Goal: Task Accomplishment & Management: Manage account settings

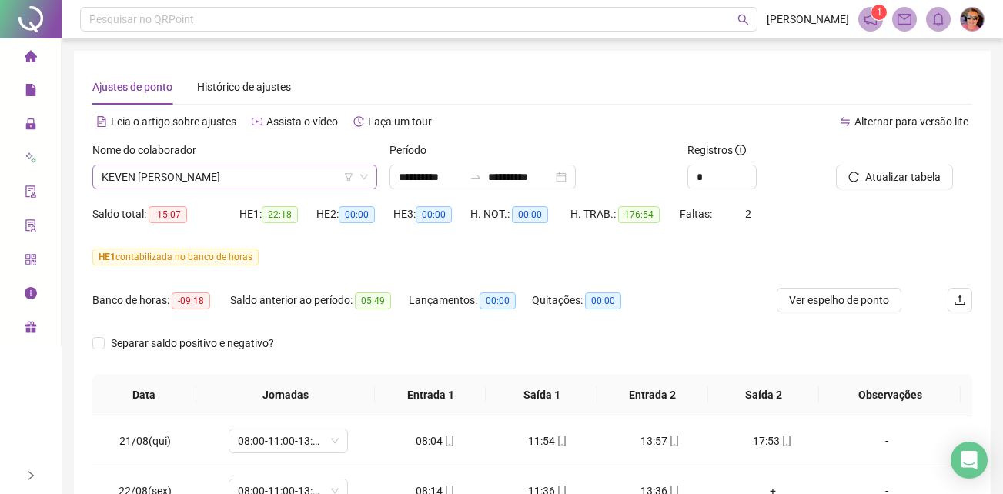
scroll to position [1172, 0]
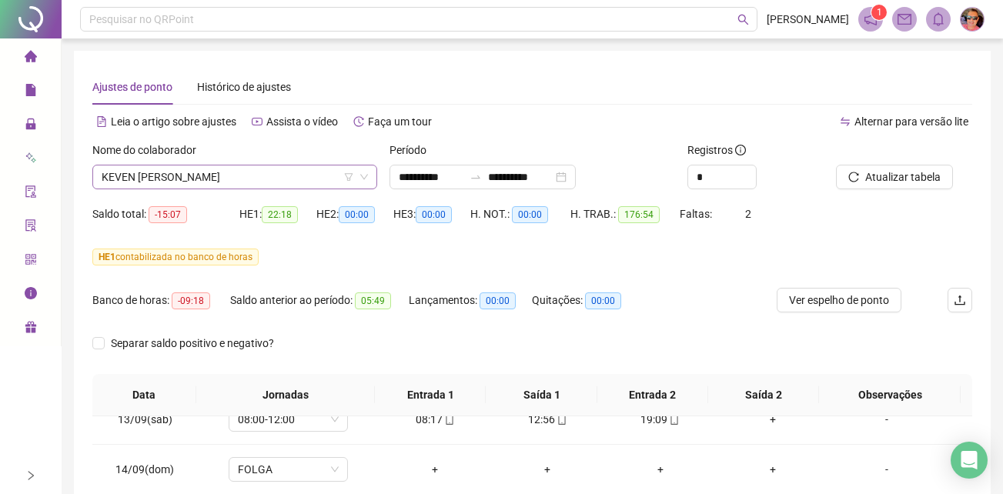
click at [364, 175] on icon "down" at bounding box center [364, 176] width 9 height 9
click at [282, 181] on span "KEVEN [PERSON_NAME]" at bounding box center [235, 177] width 266 height 23
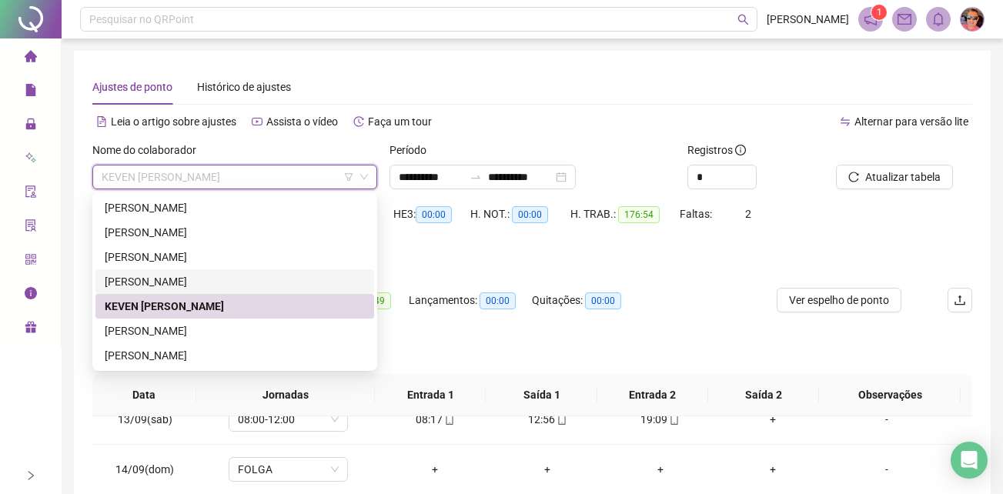
click at [206, 276] on div "[PERSON_NAME]" at bounding box center [235, 281] width 260 height 17
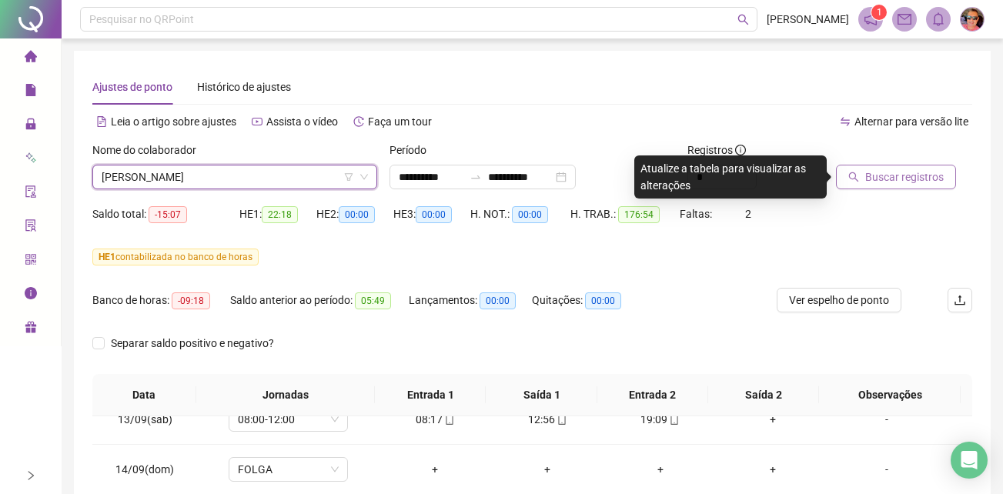
click at [874, 176] on span "Buscar registros" at bounding box center [904, 177] width 79 height 17
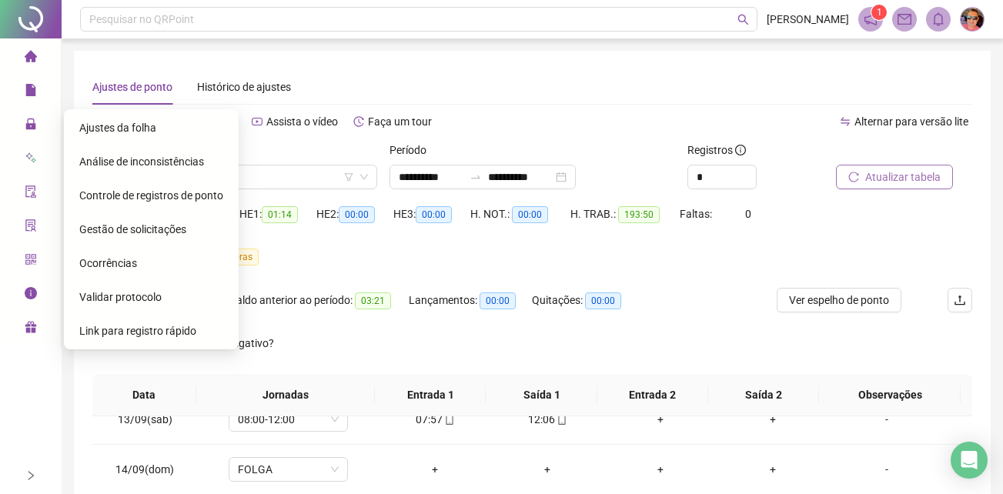
click at [152, 232] on span "Gestão de solicitações" at bounding box center [132, 229] width 107 height 12
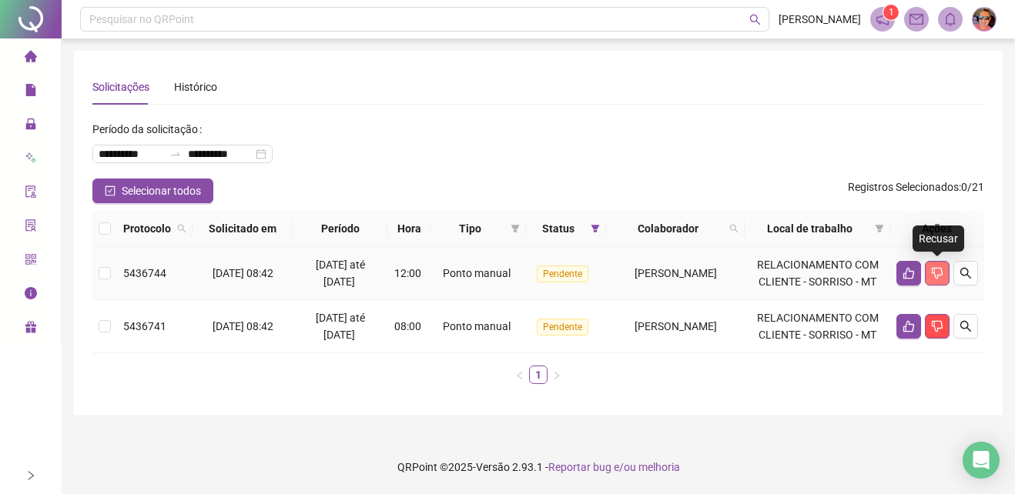
click at [932, 269] on icon "dislike" at bounding box center [936, 274] width 11 height 12
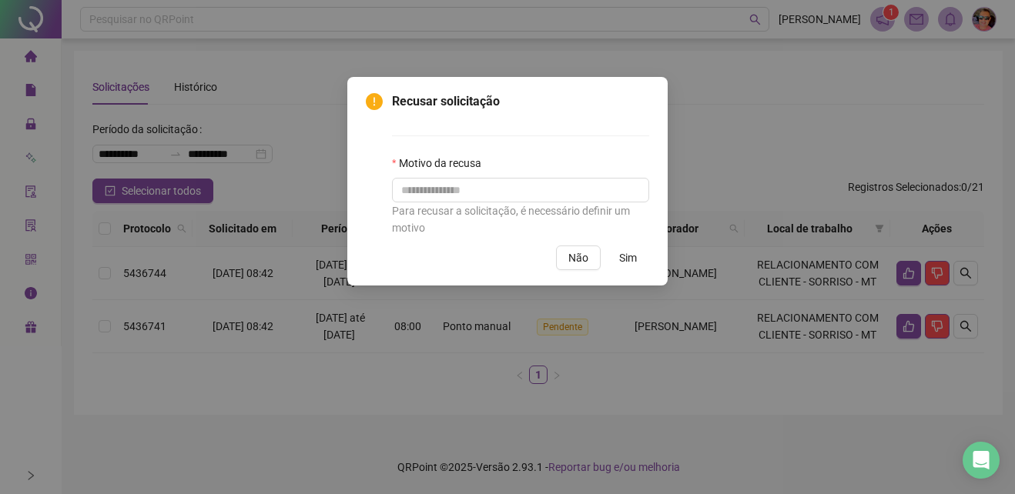
click at [634, 265] on span "Sim" at bounding box center [628, 257] width 18 height 17
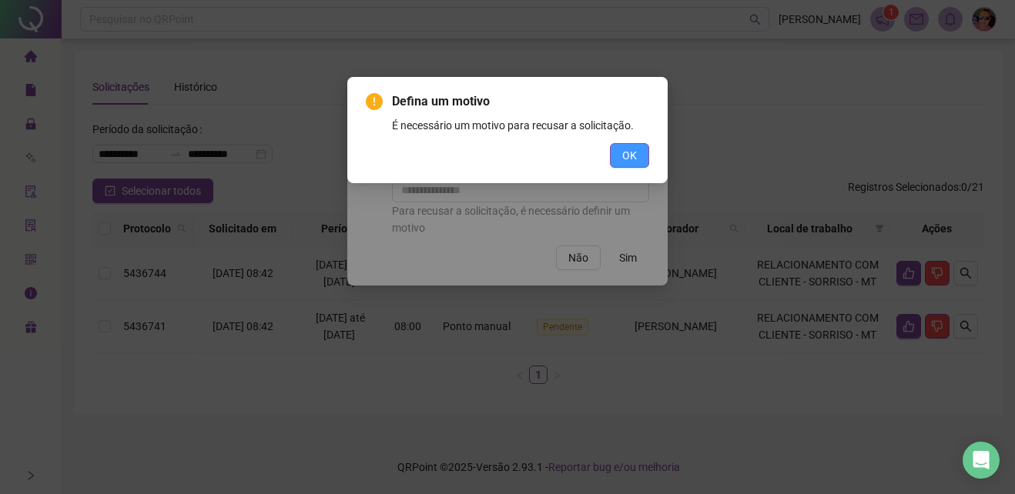
click at [640, 153] on button "OK" at bounding box center [629, 155] width 39 height 25
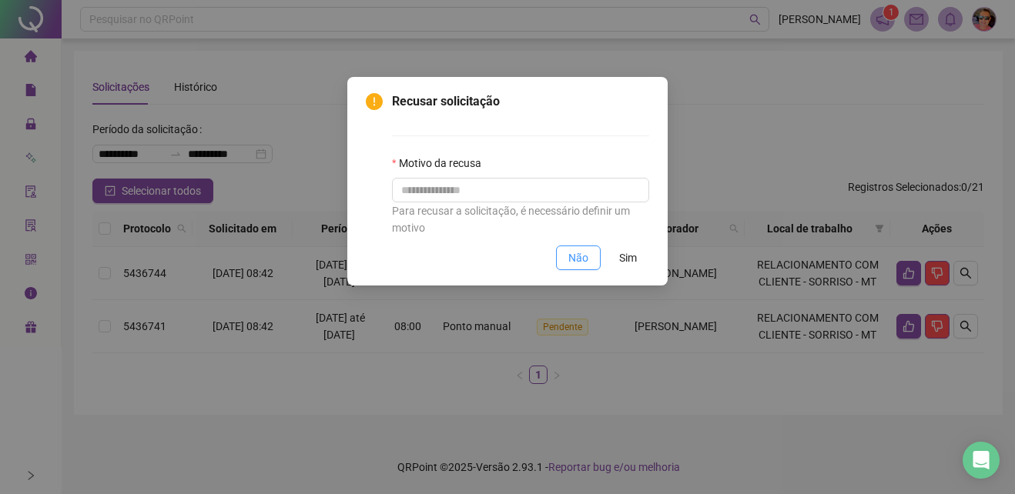
click at [577, 264] on span "Não" at bounding box center [578, 257] width 20 height 17
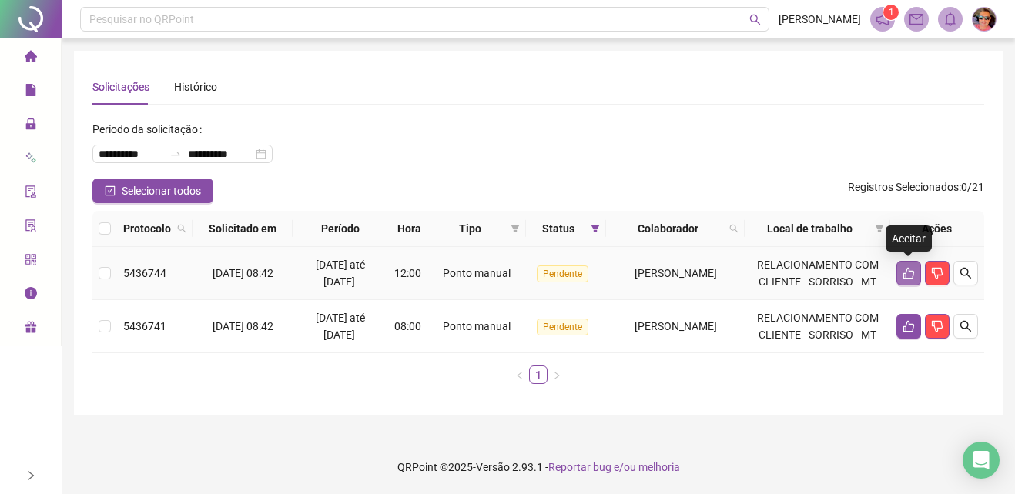
click at [900, 273] on button "button" at bounding box center [908, 273] width 25 height 25
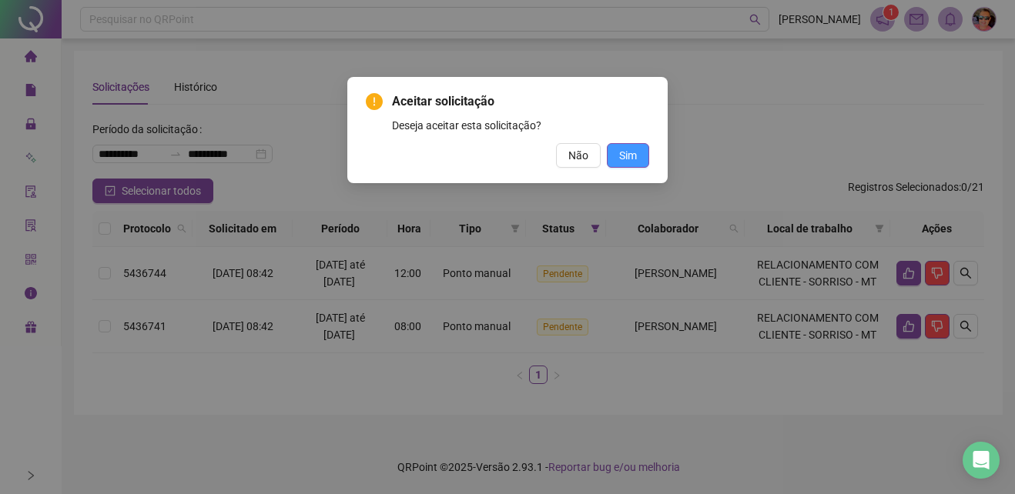
click at [642, 152] on button "Sim" at bounding box center [628, 155] width 42 height 25
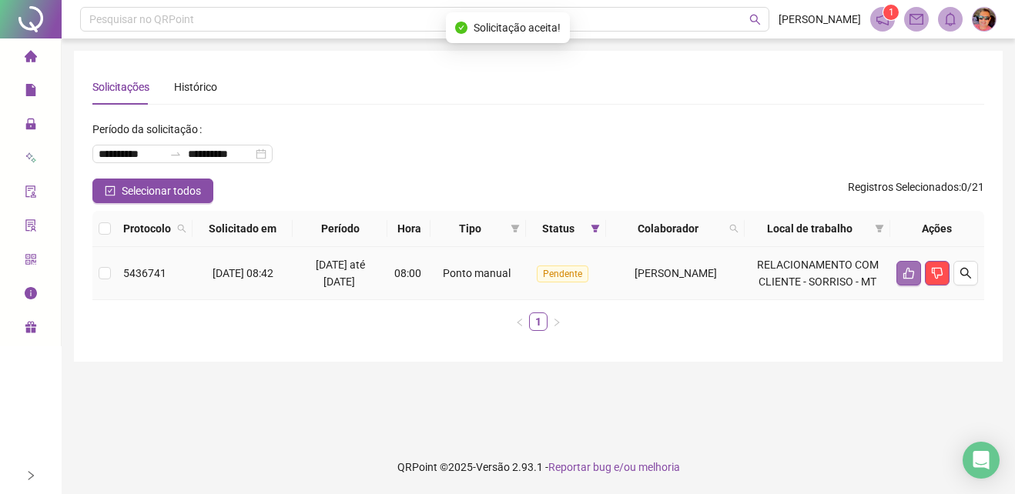
click at [898, 269] on button "button" at bounding box center [908, 273] width 25 height 25
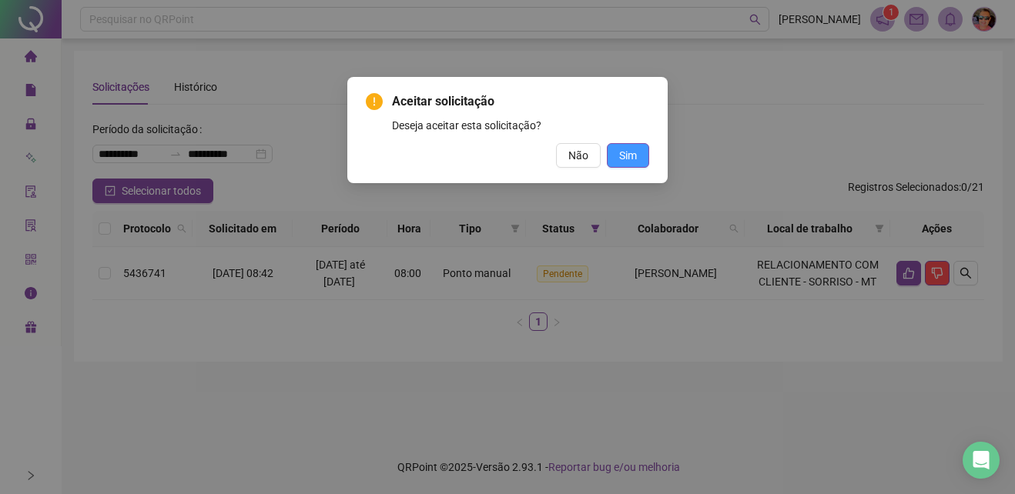
click at [626, 152] on span "Sim" at bounding box center [628, 155] width 18 height 17
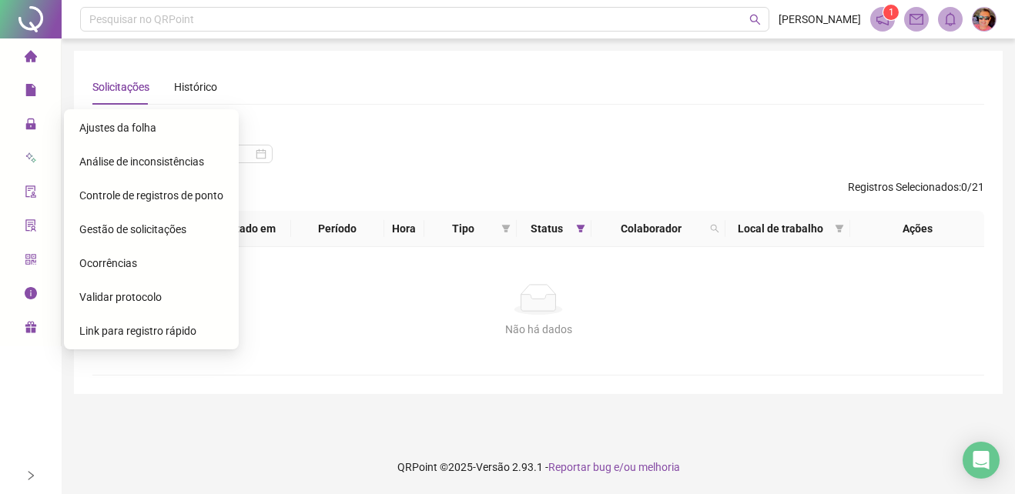
click at [127, 122] on span "Ajustes da folha" at bounding box center [117, 128] width 77 height 12
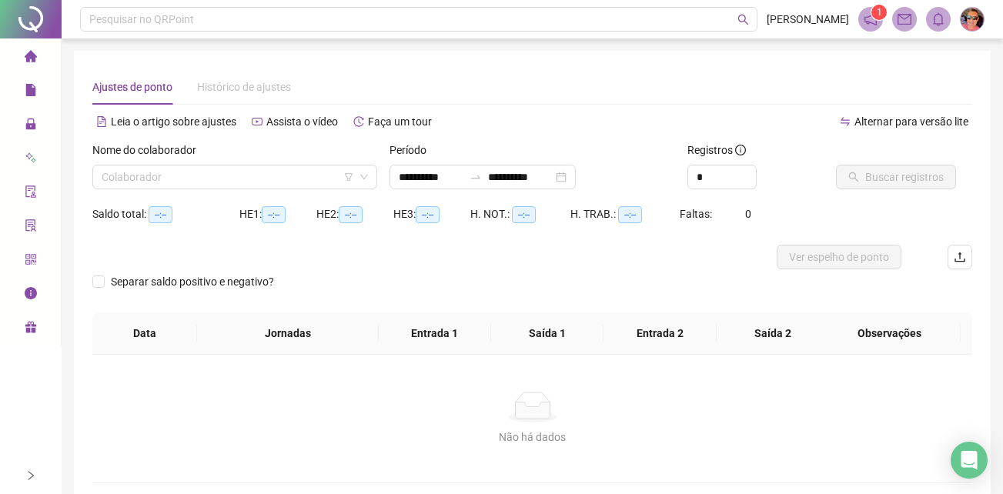
type input "**********"
click at [276, 176] on input "search" at bounding box center [228, 177] width 253 height 23
click at [453, 168] on div "**********" at bounding box center [483, 177] width 186 height 25
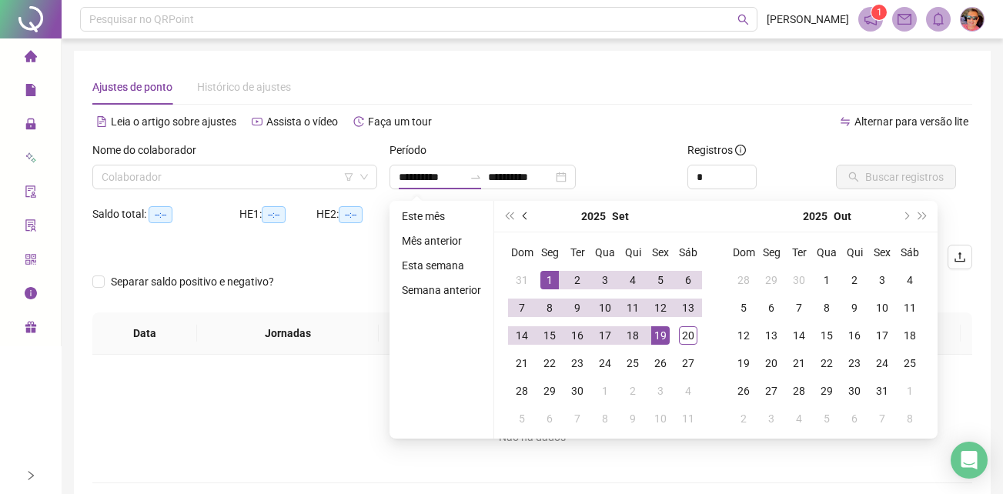
click at [523, 217] on span "prev-year" at bounding box center [527, 216] width 8 height 8
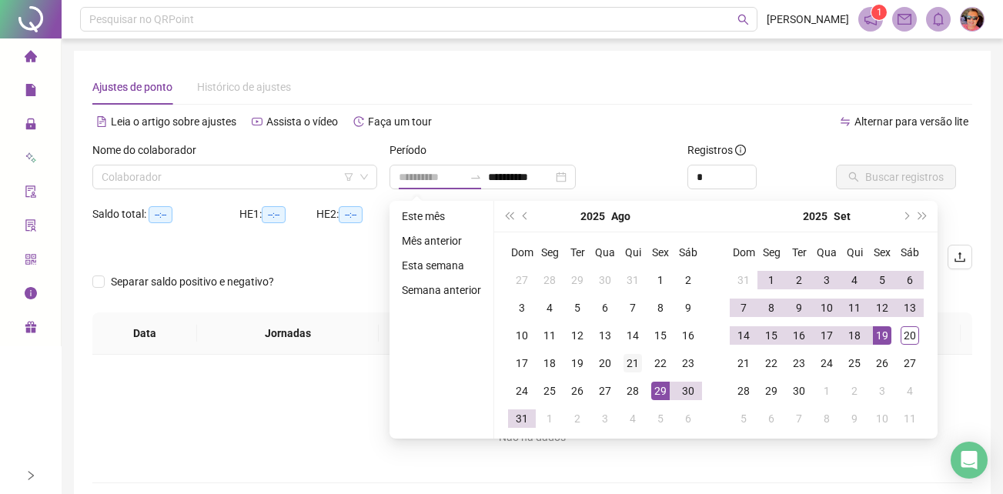
type input "**********"
click at [638, 368] on div "21" at bounding box center [633, 363] width 18 height 18
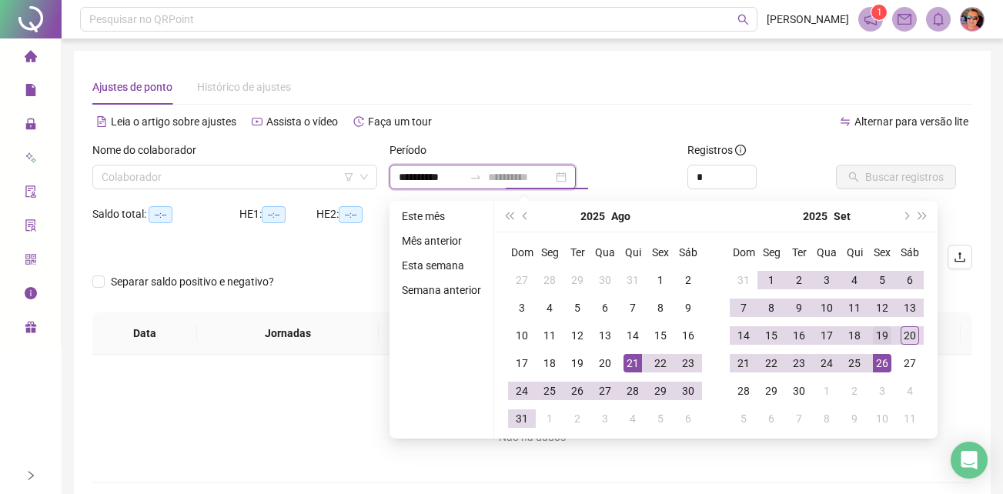
type input "**********"
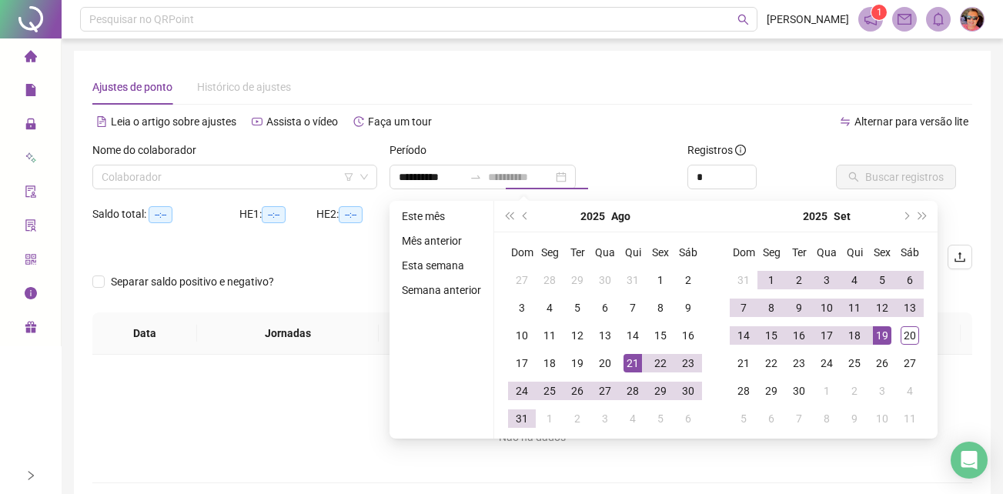
click at [880, 339] on div "19" at bounding box center [882, 335] width 18 height 18
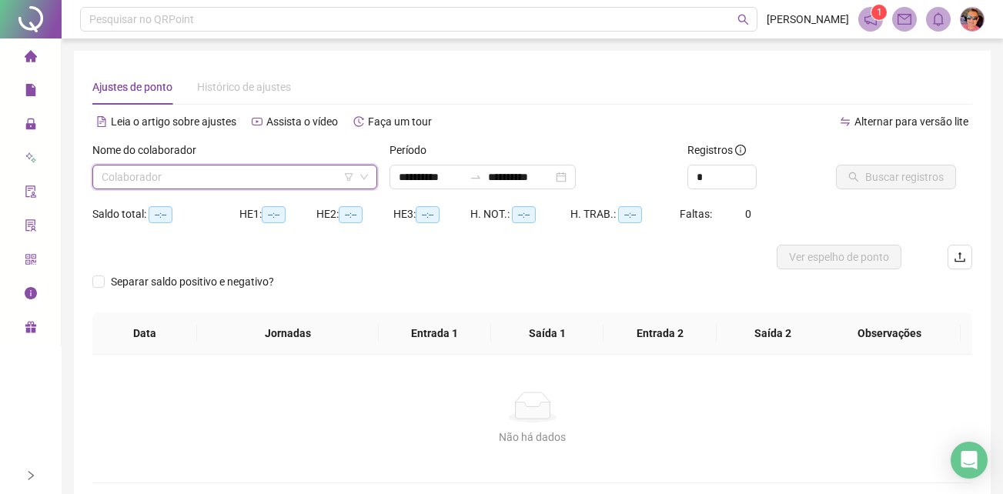
click at [255, 181] on input "search" at bounding box center [228, 177] width 253 height 23
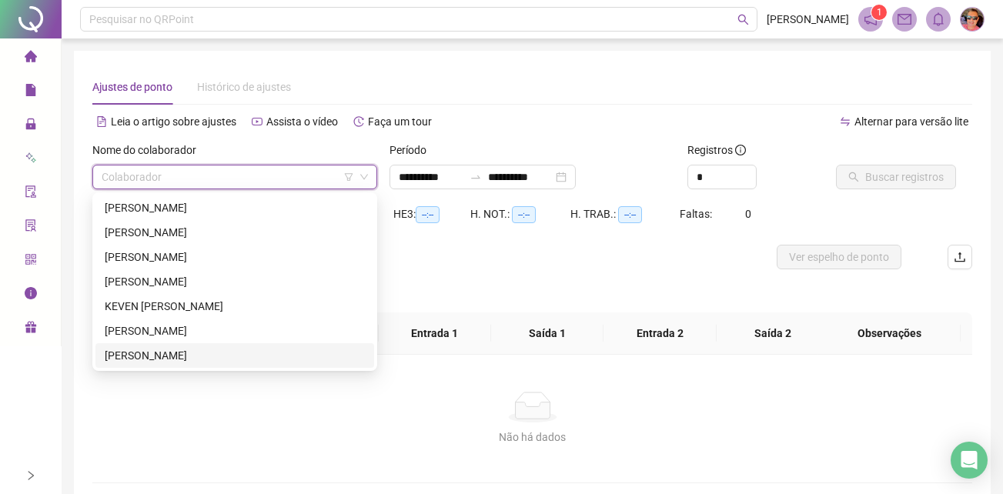
click at [178, 360] on div "[PERSON_NAME]" at bounding box center [235, 355] width 260 height 17
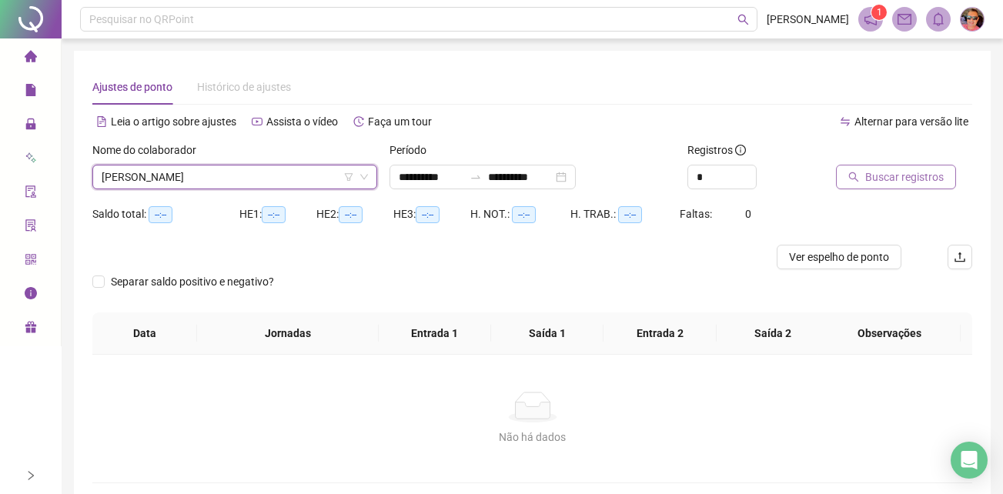
click at [905, 167] on button "Buscar registros" at bounding box center [896, 177] width 120 height 25
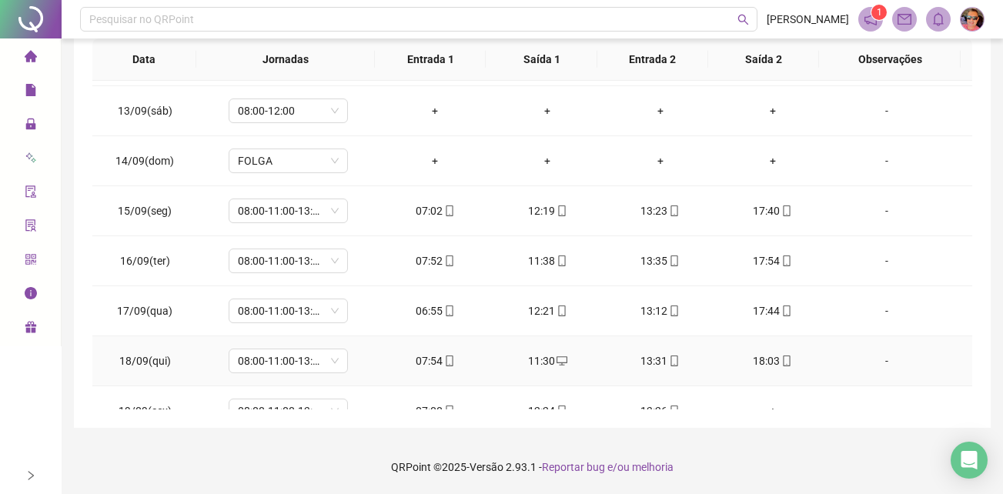
scroll to position [1172, 0]
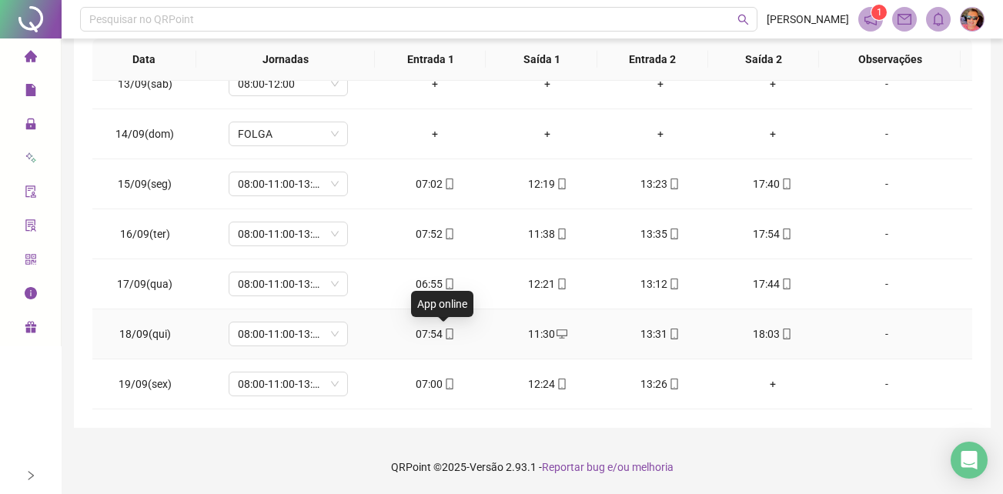
click at [446, 333] on icon "mobile" at bounding box center [449, 334] width 11 height 11
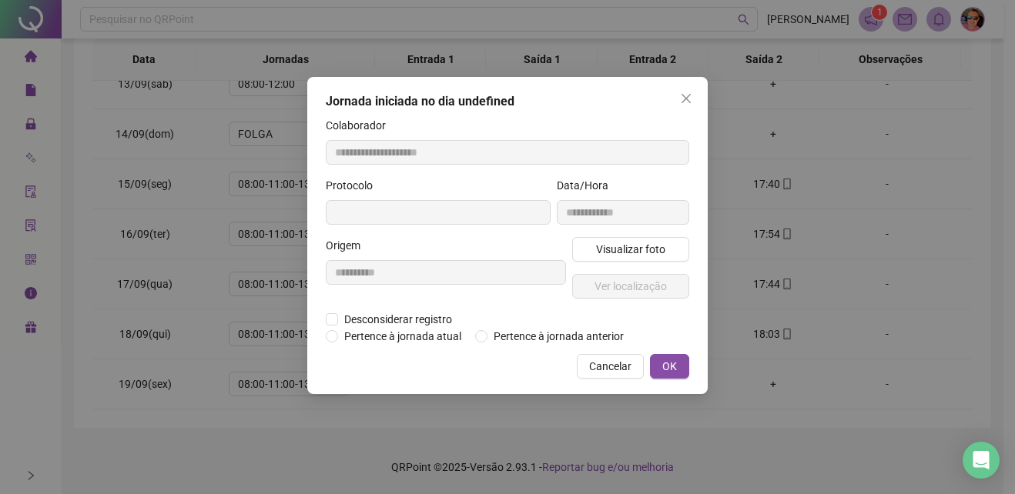
type input "**********"
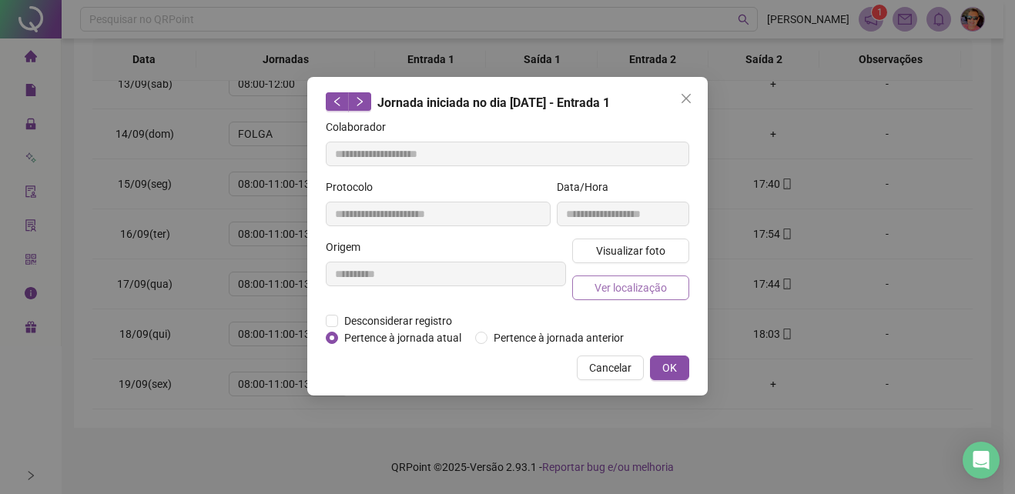
click at [654, 284] on span "Ver localização" at bounding box center [630, 287] width 72 height 17
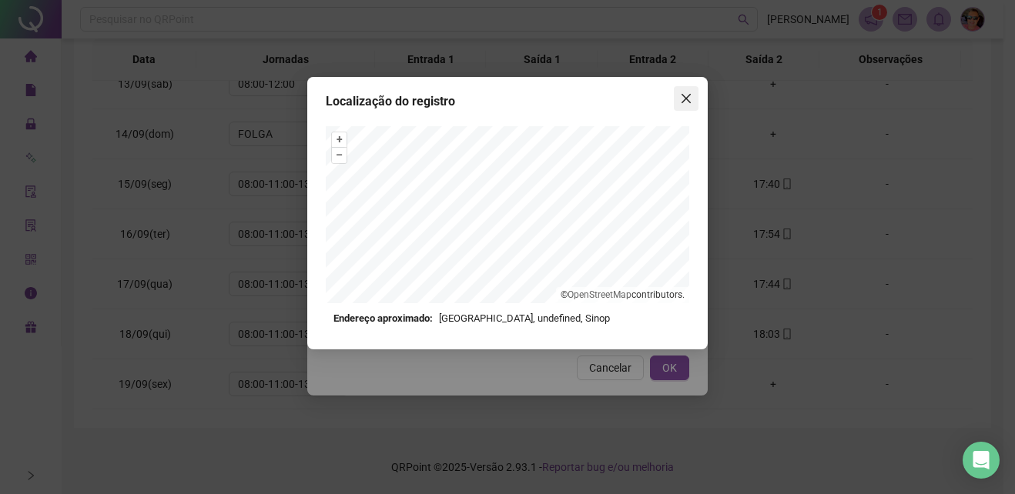
click at [677, 97] on span "Close" at bounding box center [686, 98] width 25 height 12
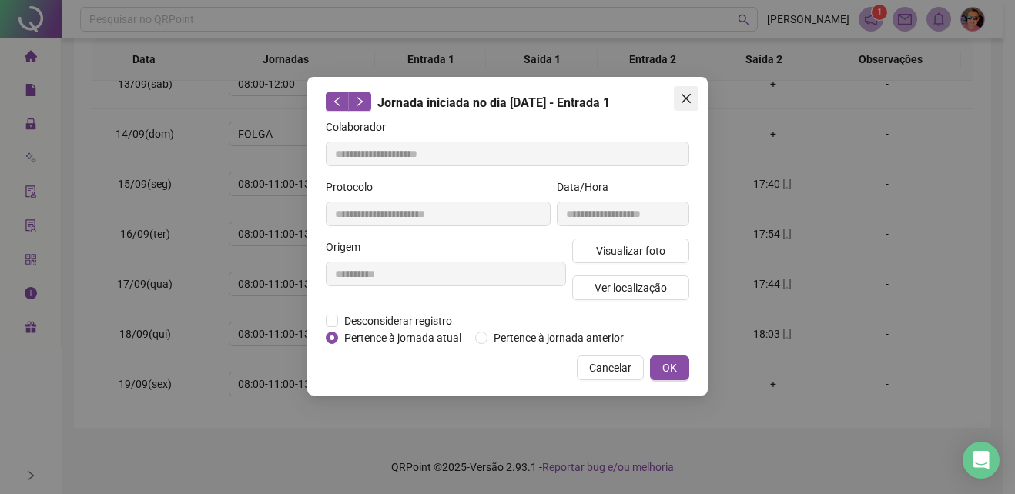
click at [691, 95] on icon "close" at bounding box center [685, 98] width 9 height 9
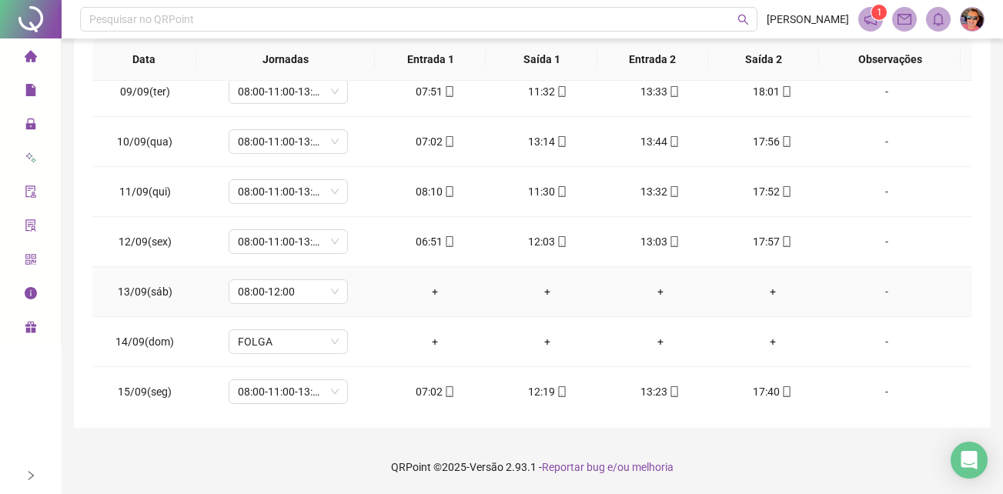
scroll to position [941, 0]
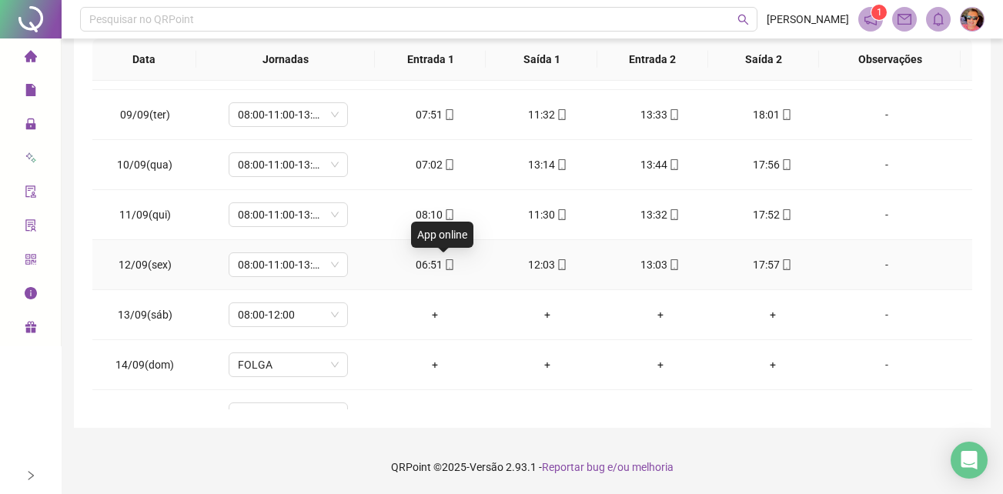
click at [444, 266] on icon "mobile" at bounding box center [449, 264] width 11 height 11
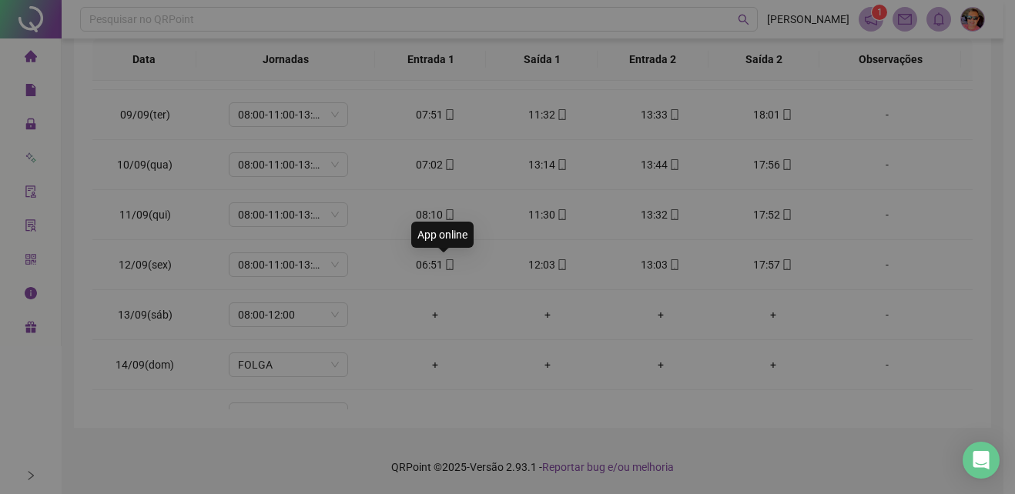
type input "**********"
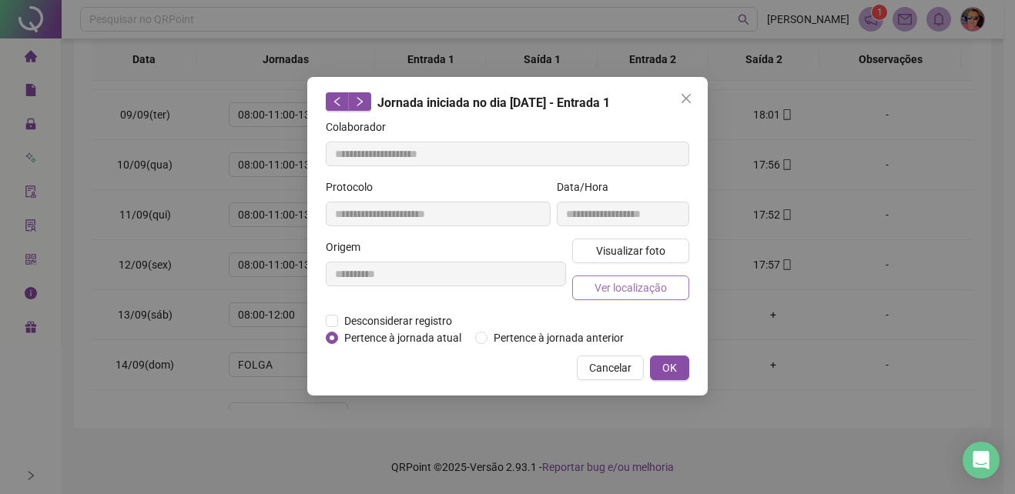
click at [630, 287] on span "Ver localização" at bounding box center [630, 287] width 72 height 17
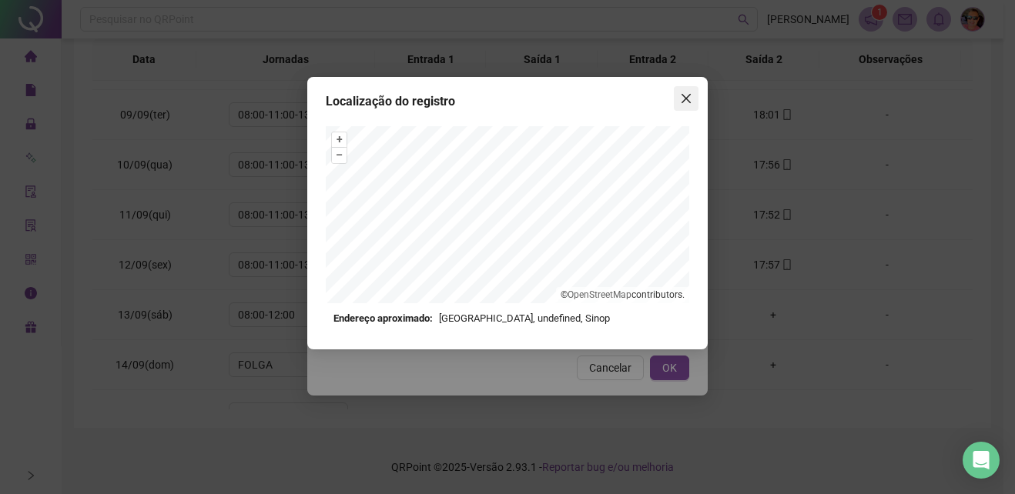
click at [687, 93] on icon "close" at bounding box center [686, 98] width 12 height 12
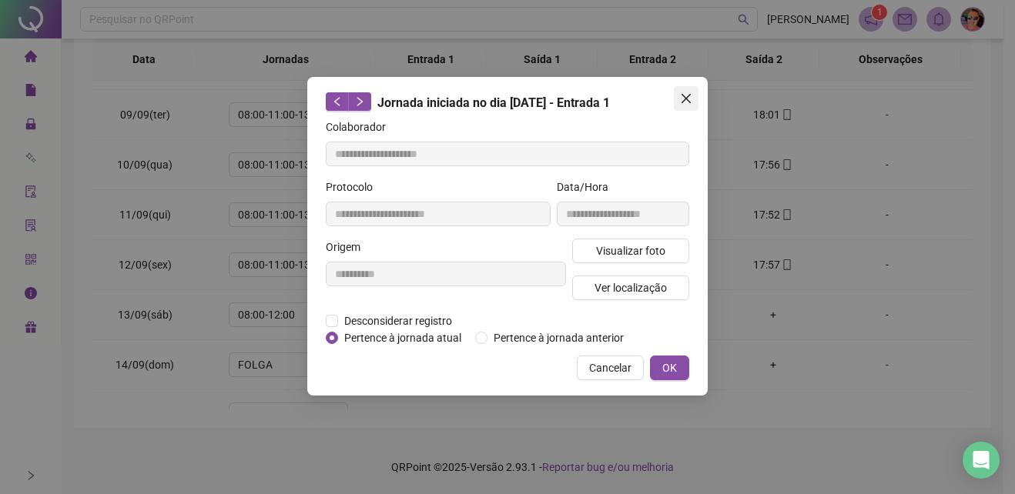
click at [686, 103] on icon "close" at bounding box center [686, 98] width 12 height 12
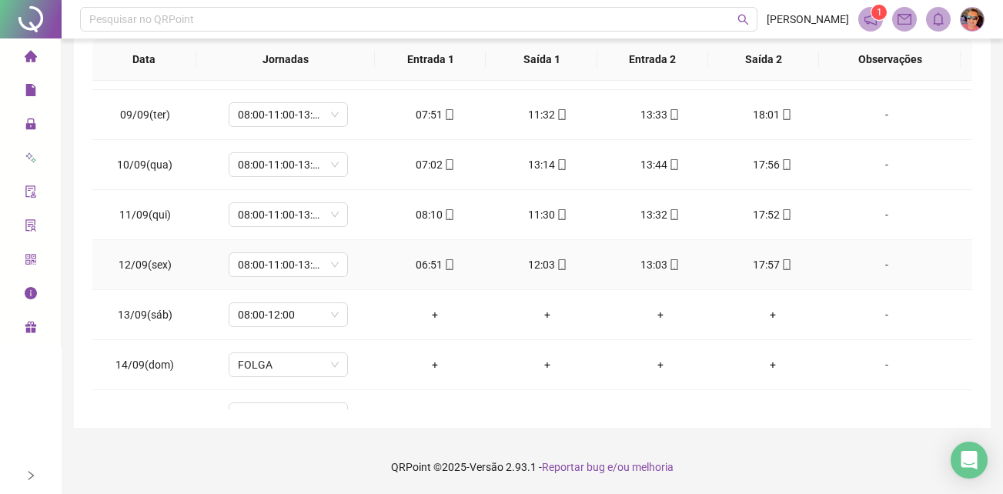
click at [559, 259] on span at bounding box center [561, 265] width 12 height 12
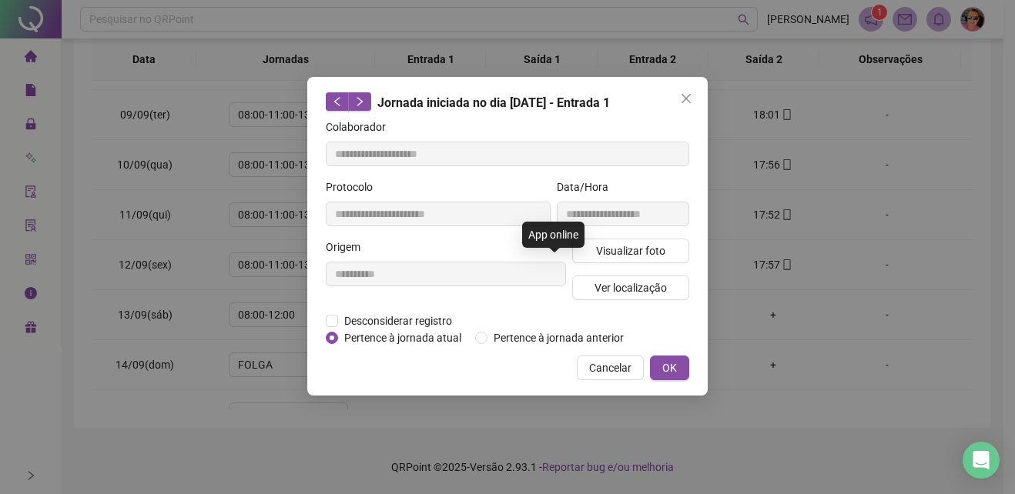
type input "**********"
click at [619, 289] on span "Ver localização" at bounding box center [630, 287] width 72 height 17
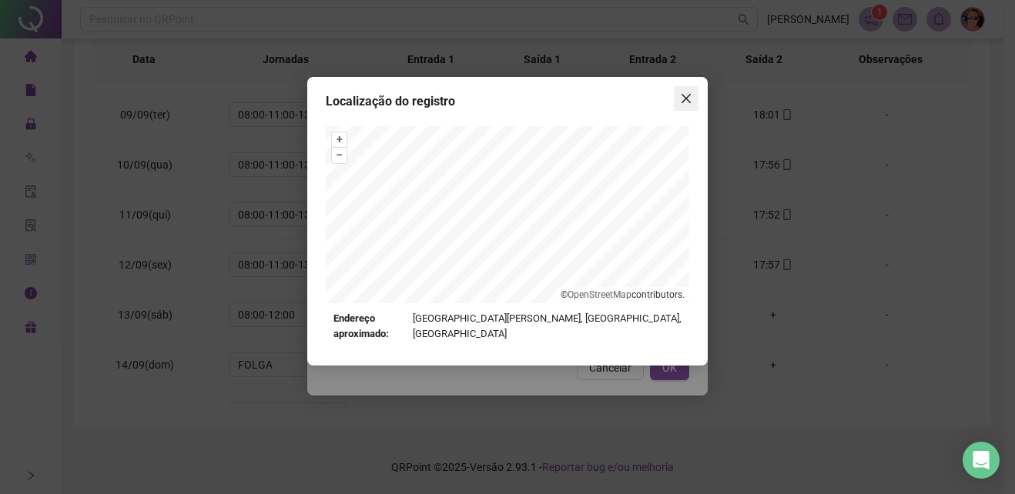
click at [680, 95] on icon "close" at bounding box center [686, 98] width 12 height 12
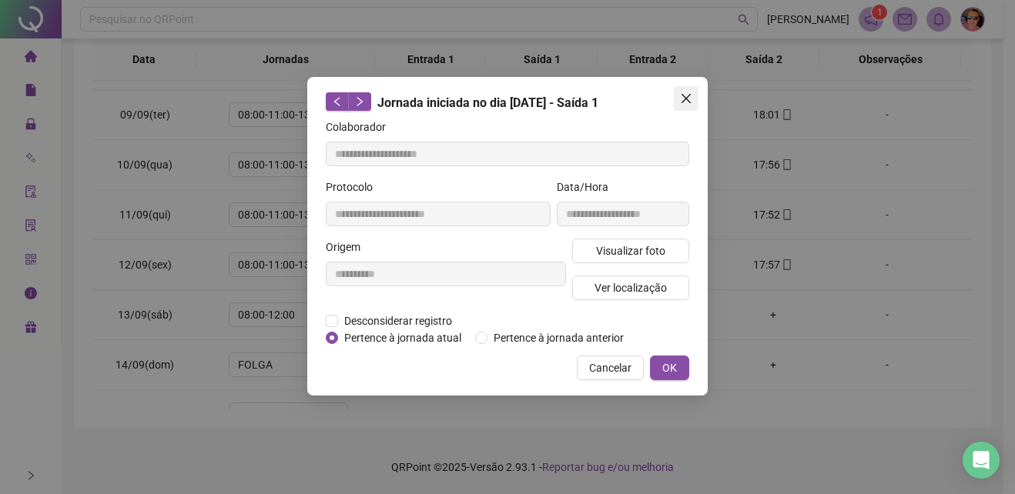
click at [687, 104] on icon "close" at bounding box center [686, 98] width 12 height 12
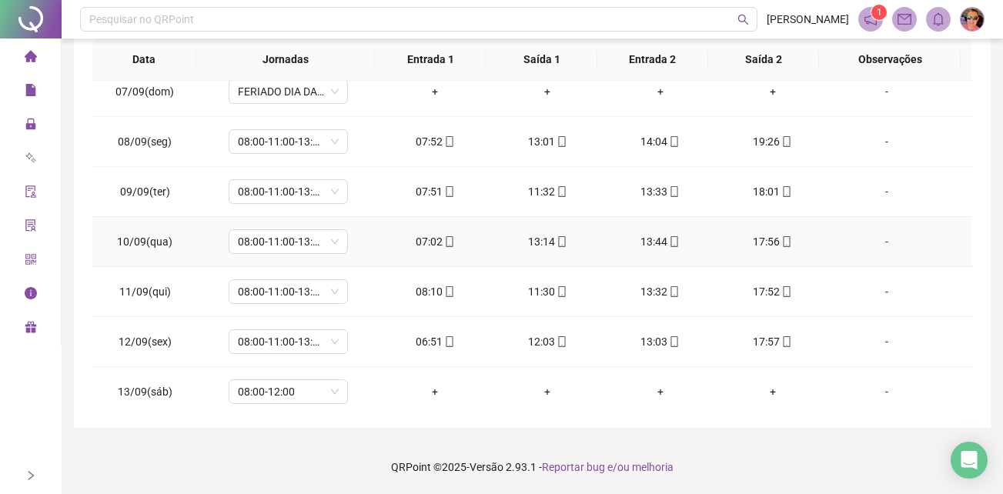
scroll to position [788, 0]
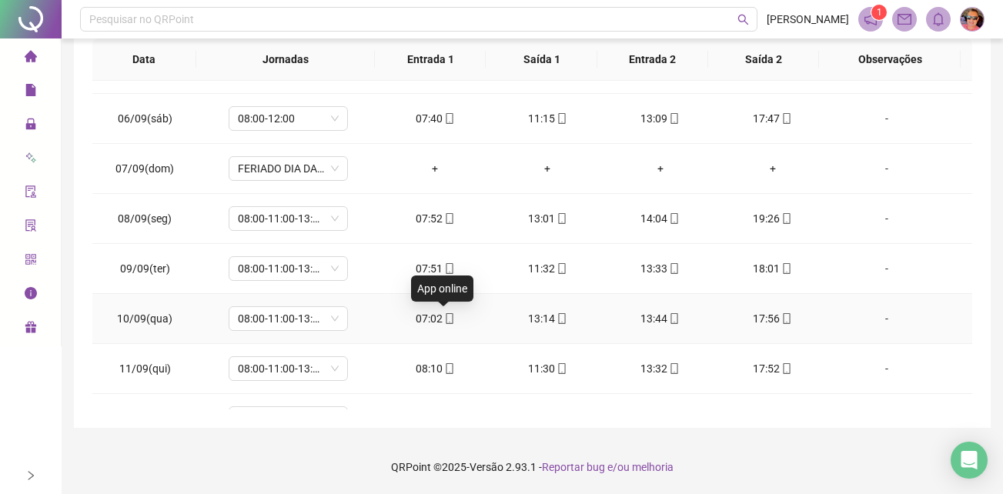
click at [444, 313] on icon "mobile" at bounding box center [449, 318] width 11 height 11
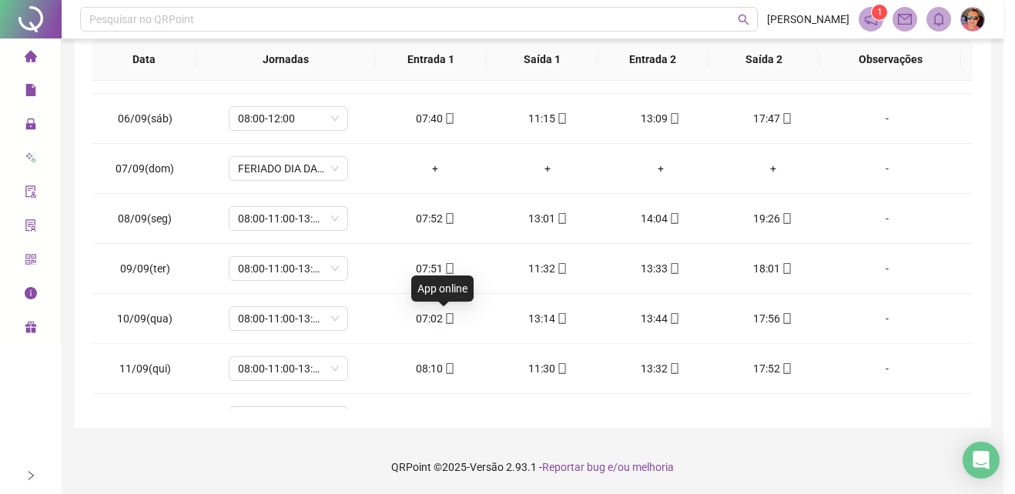
type input "**********"
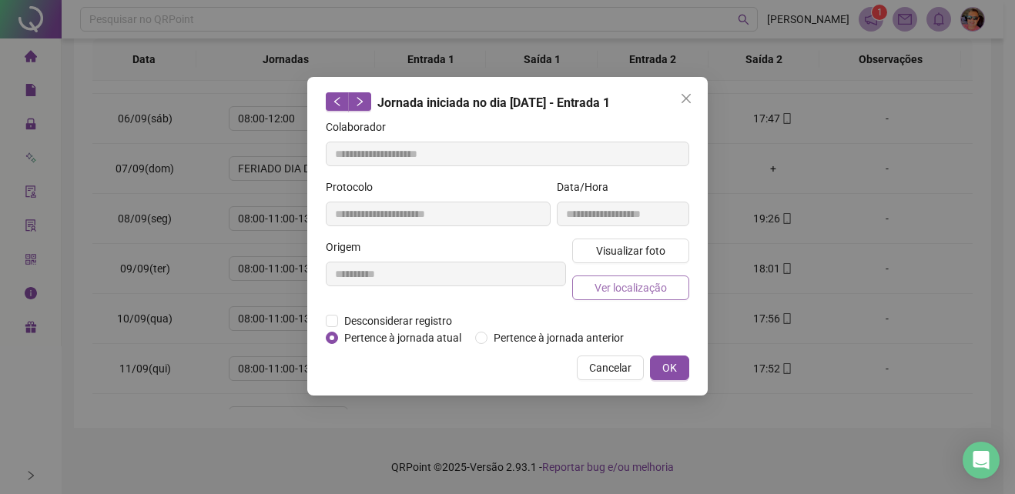
click at [654, 293] on span "Ver localização" at bounding box center [630, 287] width 72 height 17
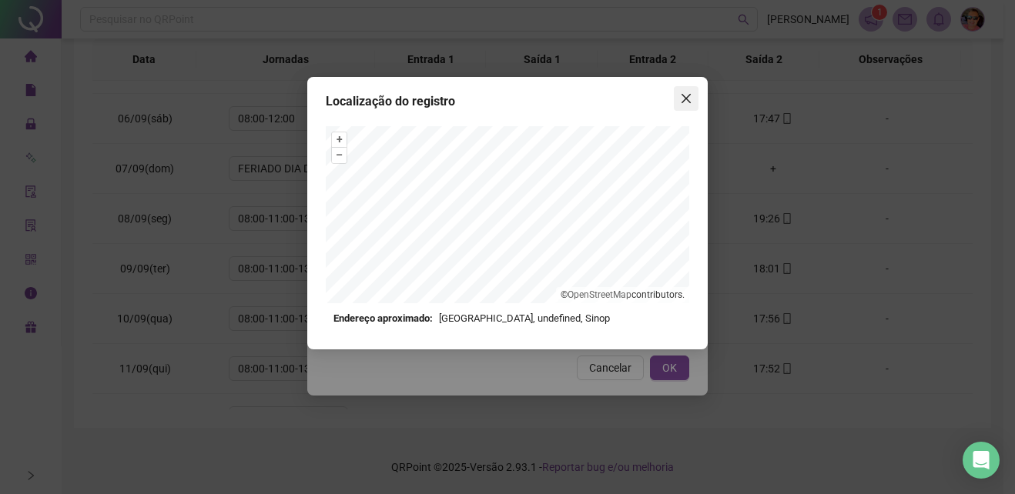
click at [684, 102] on icon "close" at bounding box center [685, 98] width 9 height 9
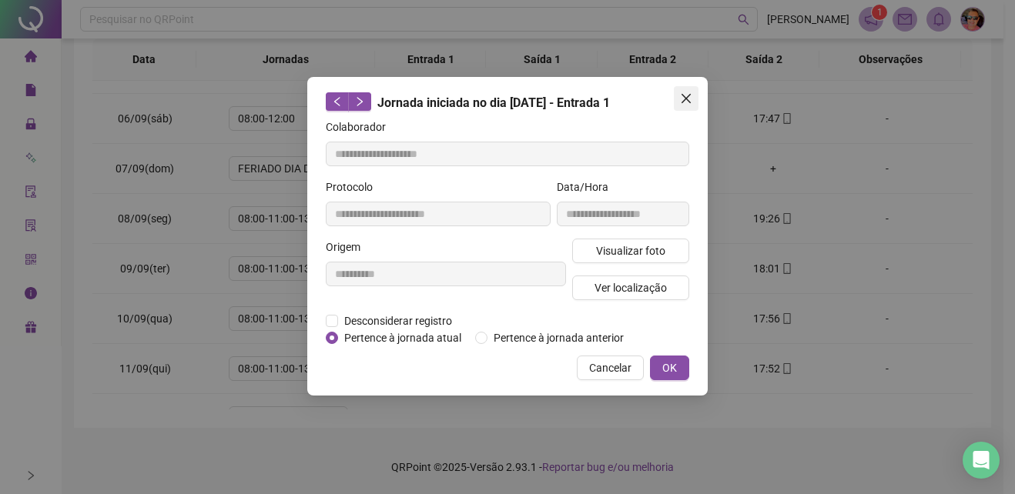
click at [677, 95] on span "Close" at bounding box center [686, 98] width 25 height 12
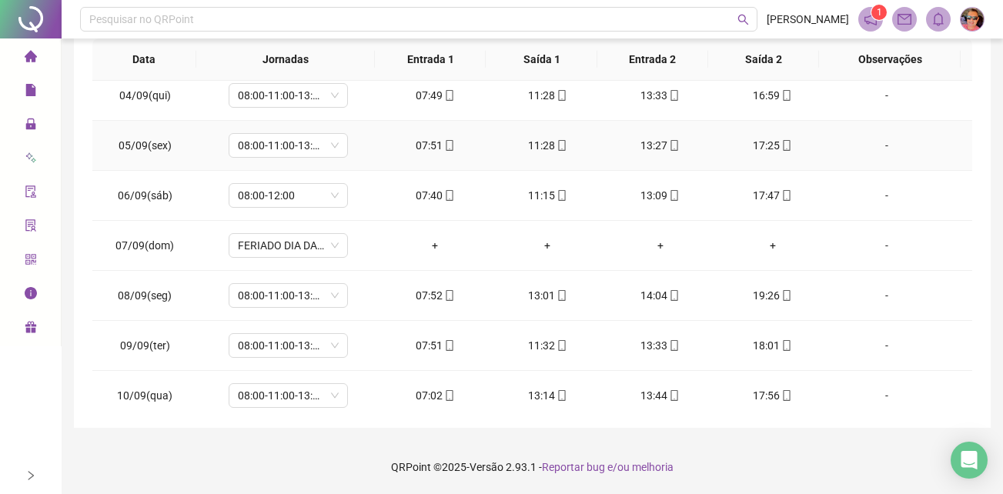
scroll to position [634, 0]
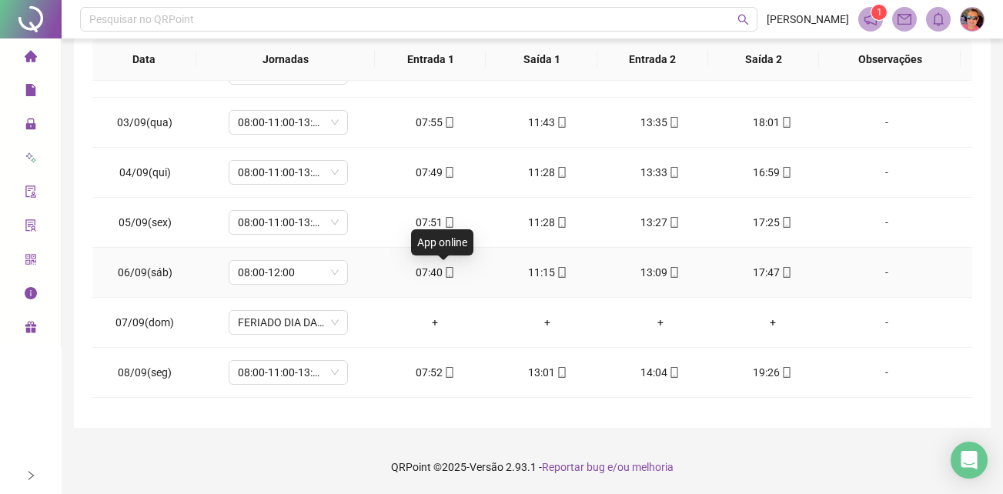
click at [444, 273] on icon "mobile" at bounding box center [449, 272] width 11 height 11
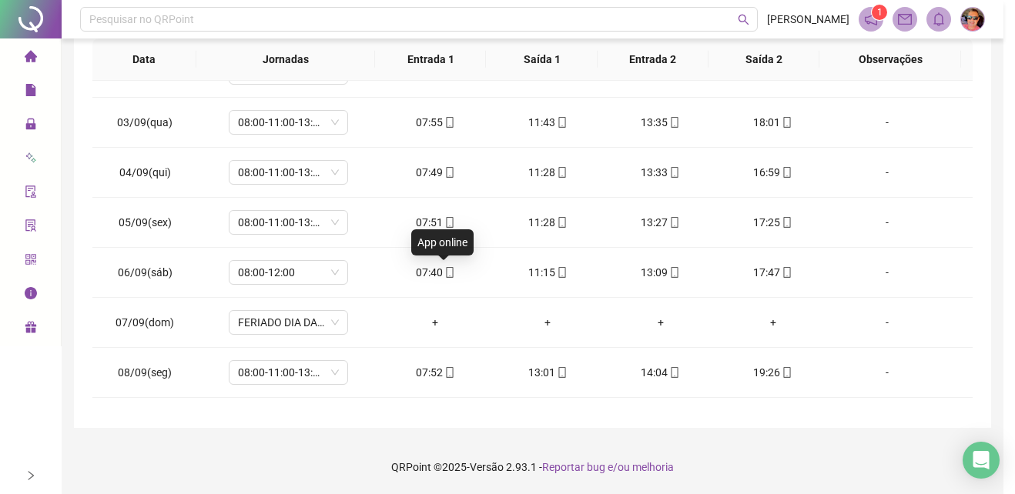
type input "**********"
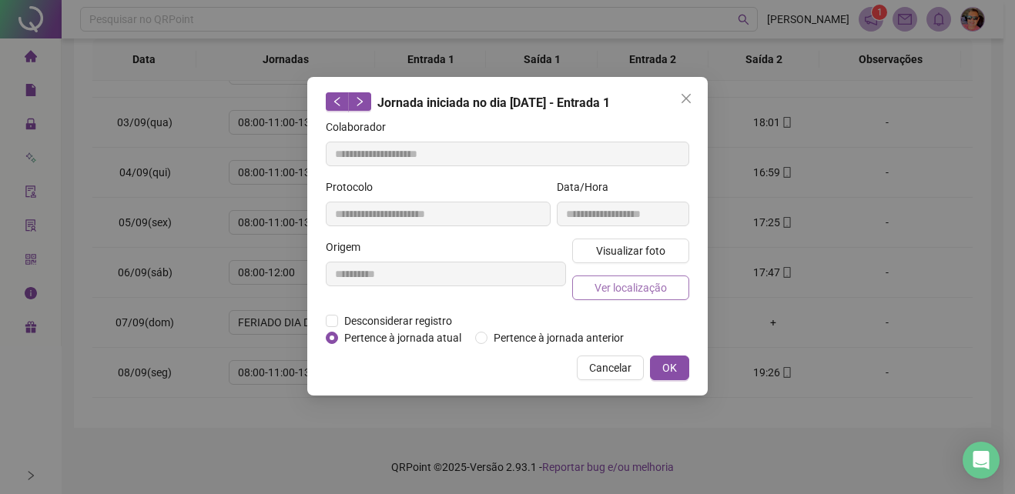
click at [634, 282] on span "Ver localização" at bounding box center [630, 287] width 72 height 17
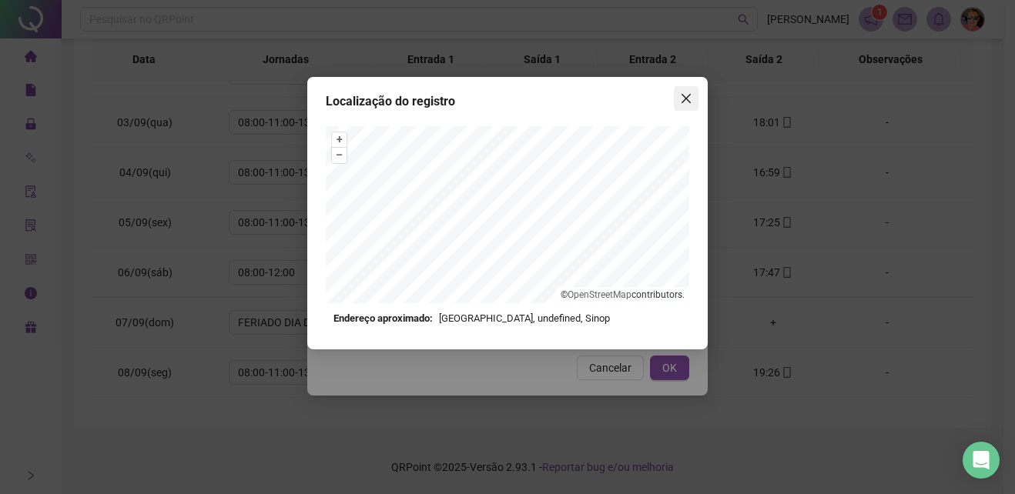
click at [679, 99] on span "Close" at bounding box center [686, 98] width 25 height 12
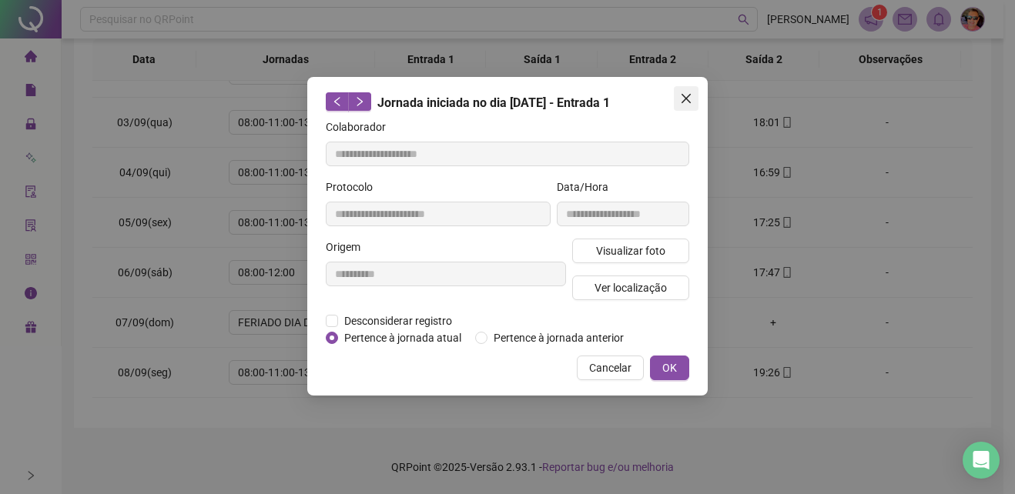
click at [691, 99] on icon "close" at bounding box center [686, 98] width 12 height 12
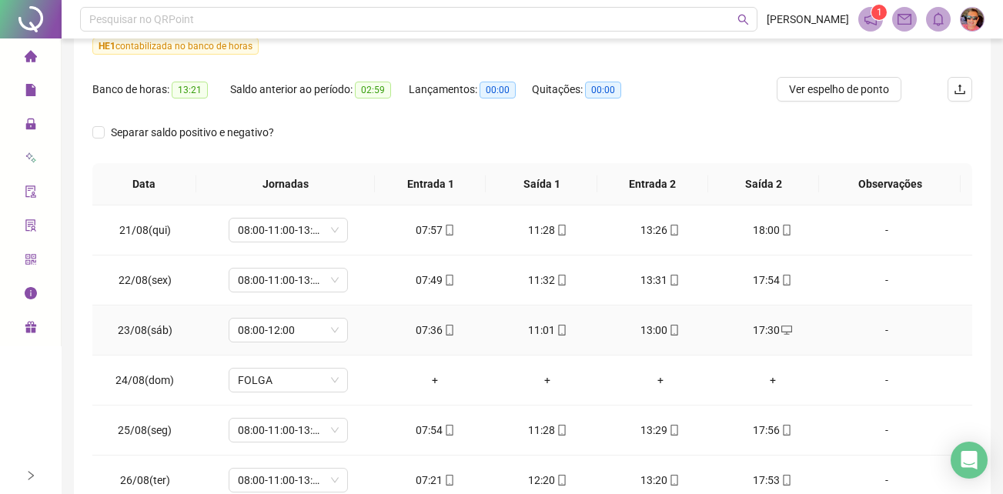
scroll to position [0, 0]
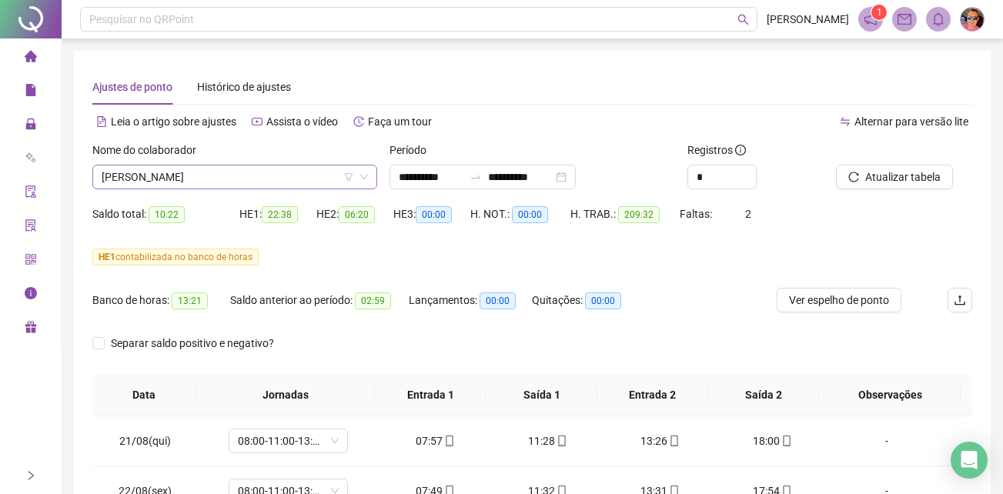
click at [251, 176] on span "[PERSON_NAME]" at bounding box center [235, 177] width 266 height 23
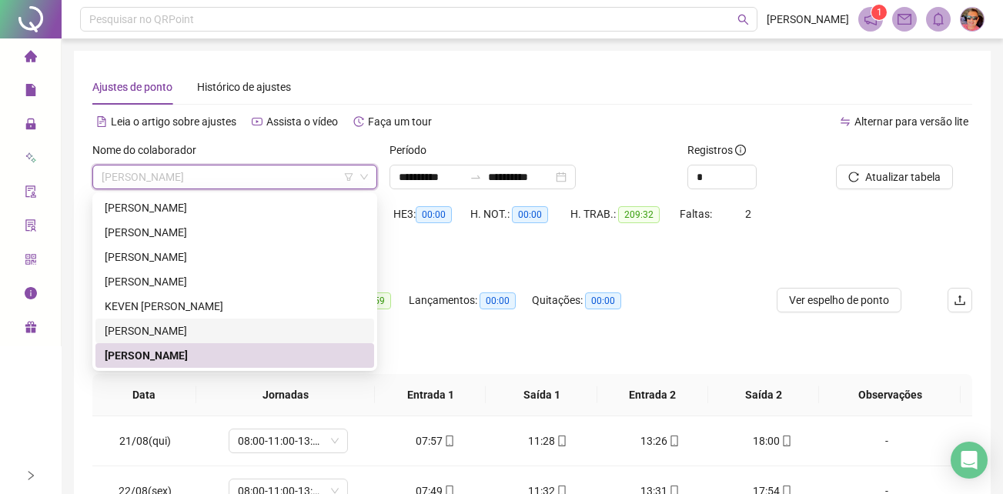
click at [188, 332] on div "[PERSON_NAME]" at bounding box center [235, 331] width 260 height 17
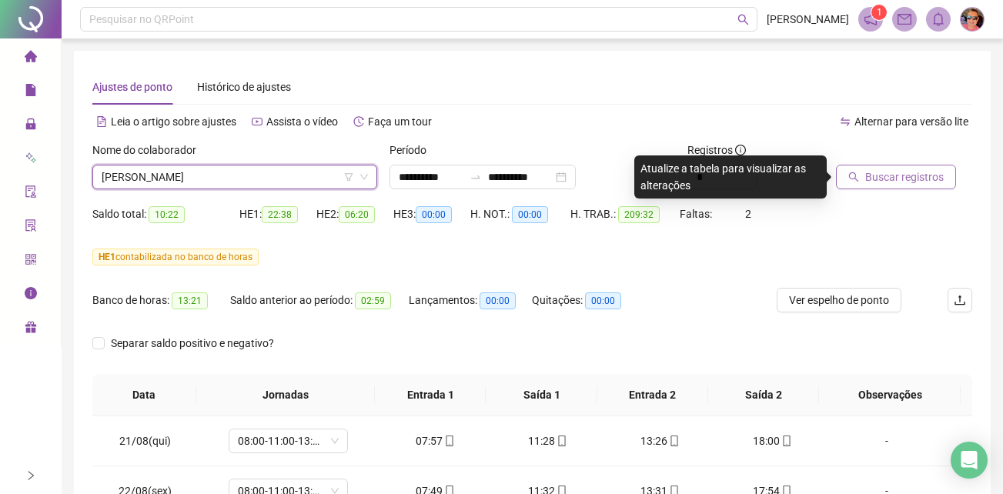
click at [879, 177] on span "Buscar registros" at bounding box center [904, 177] width 79 height 17
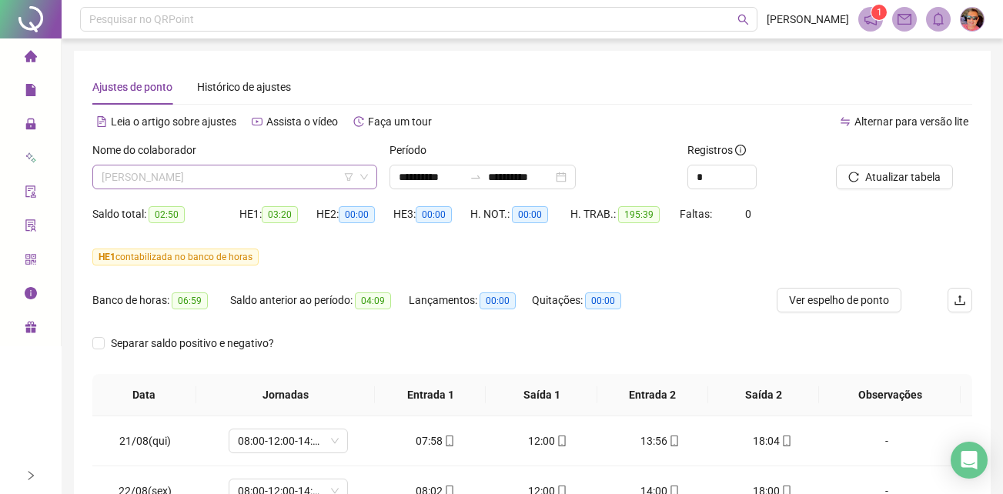
click at [318, 182] on span "[PERSON_NAME]" at bounding box center [235, 177] width 266 height 23
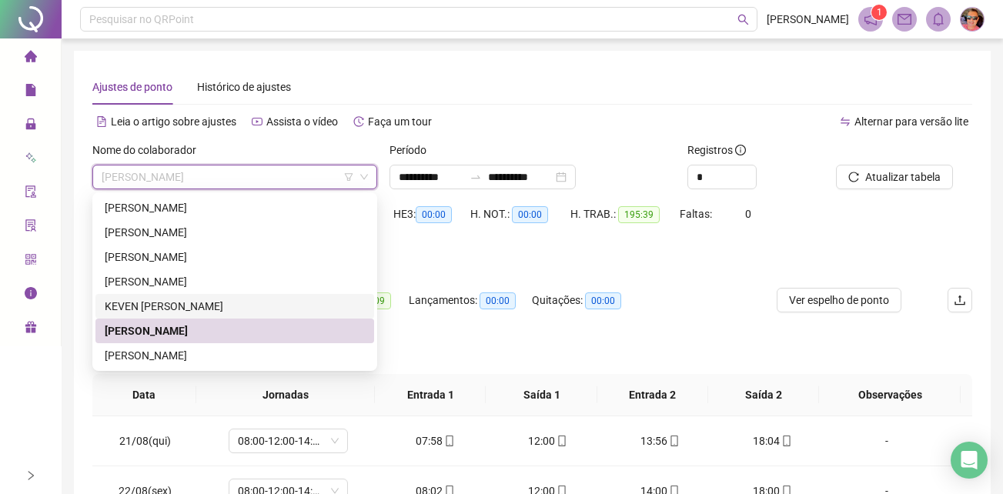
click at [258, 303] on div "KEVEN [PERSON_NAME]" at bounding box center [235, 306] width 260 height 17
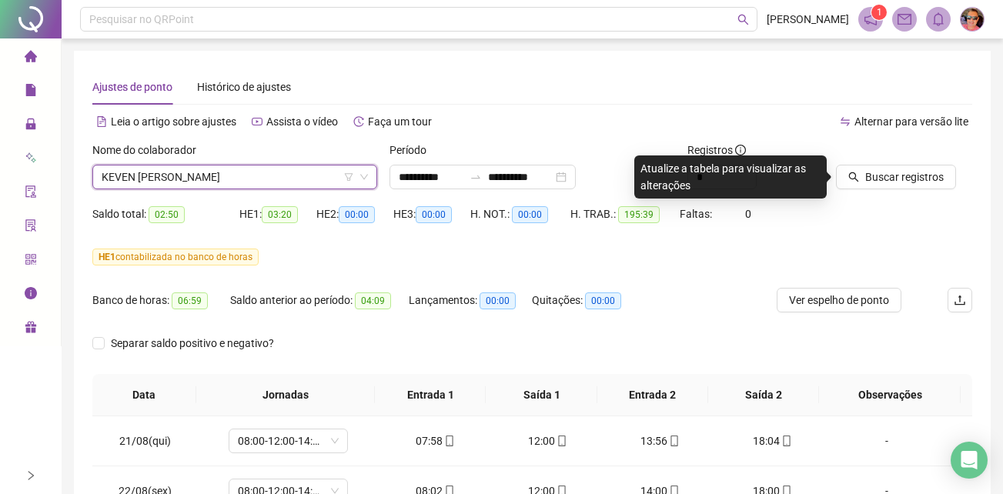
click at [318, 168] on span "KEVEN [PERSON_NAME]" at bounding box center [235, 177] width 266 height 23
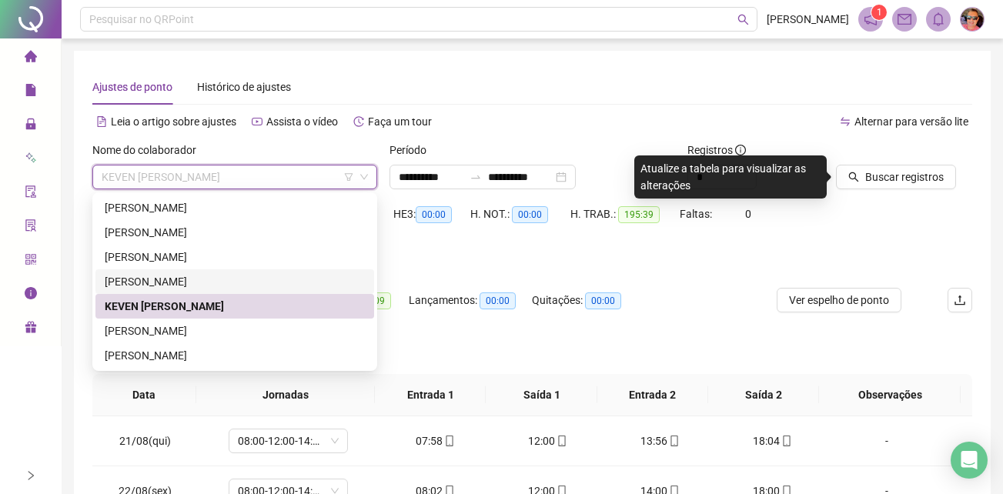
click at [282, 284] on div "[PERSON_NAME]" at bounding box center [235, 281] width 260 height 17
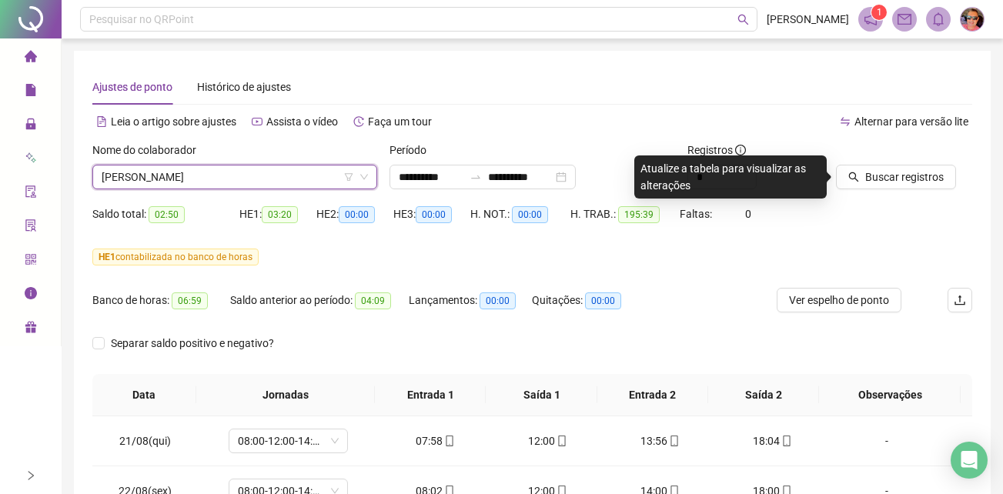
click at [295, 166] on span "[PERSON_NAME]" at bounding box center [235, 177] width 266 height 23
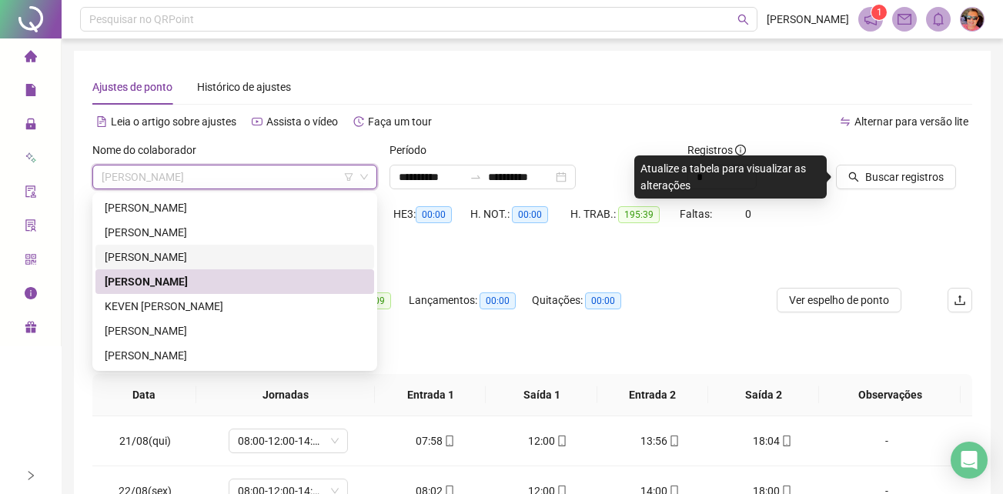
click at [249, 256] on div "[PERSON_NAME]" at bounding box center [235, 257] width 260 height 17
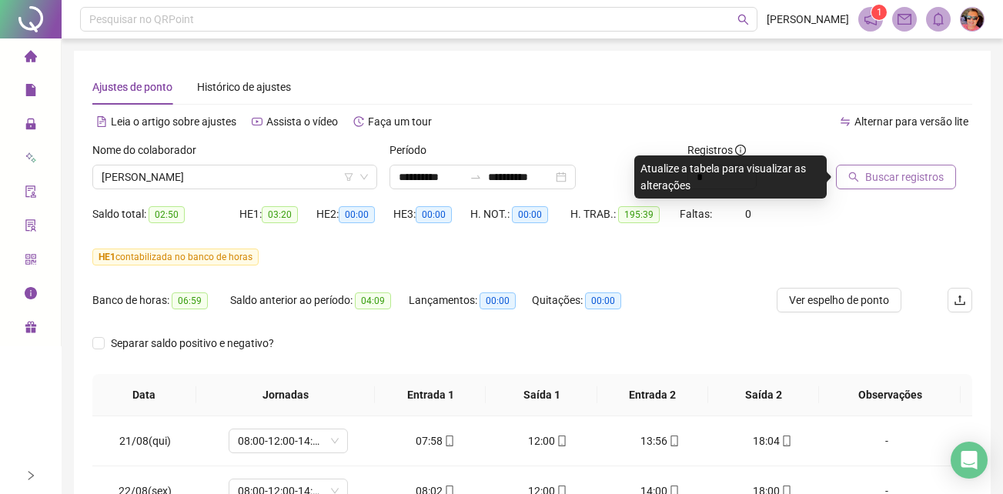
click at [918, 174] on span "Buscar registros" at bounding box center [904, 177] width 79 height 17
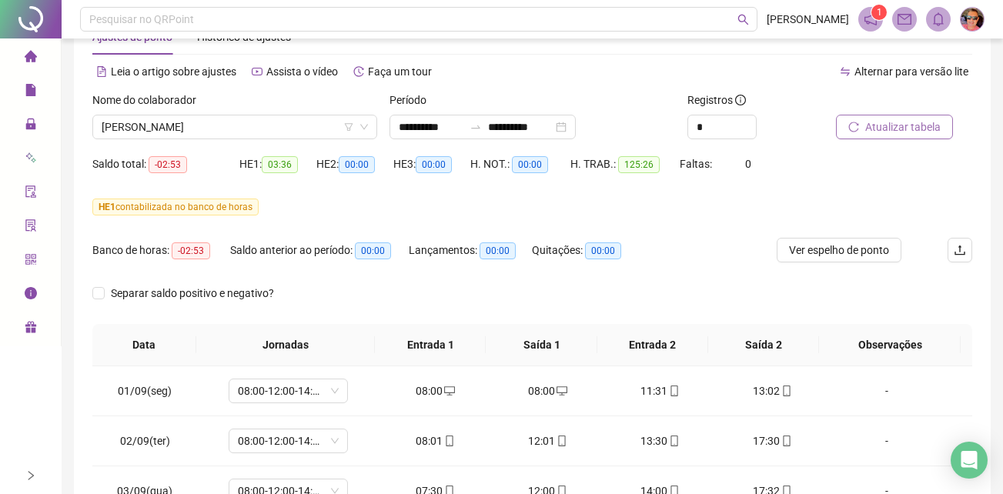
scroll to position [77, 0]
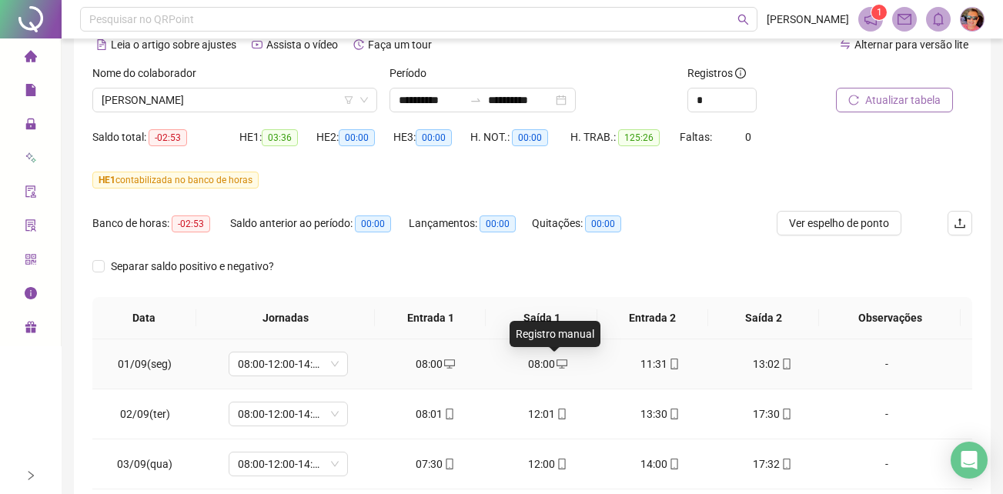
click at [557, 363] on icon "desktop" at bounding box center [562, 364] width 11 height 11
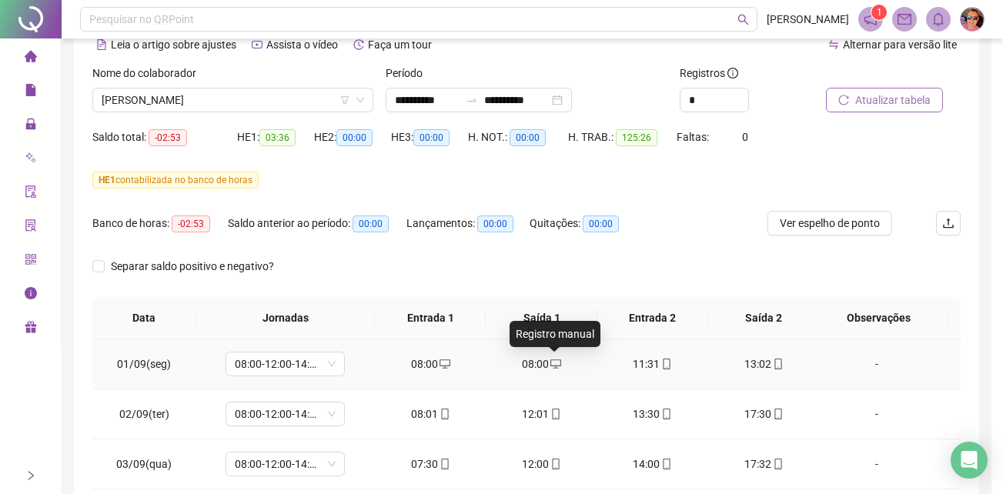
type input "**********"
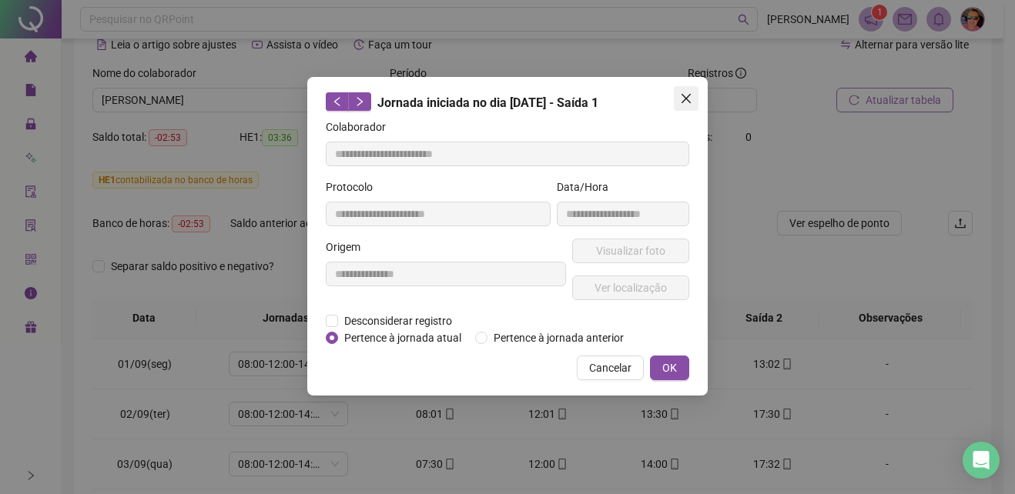
click at [685, 101] on icon "close" at bounding box center [686, 98] width 12 height 12
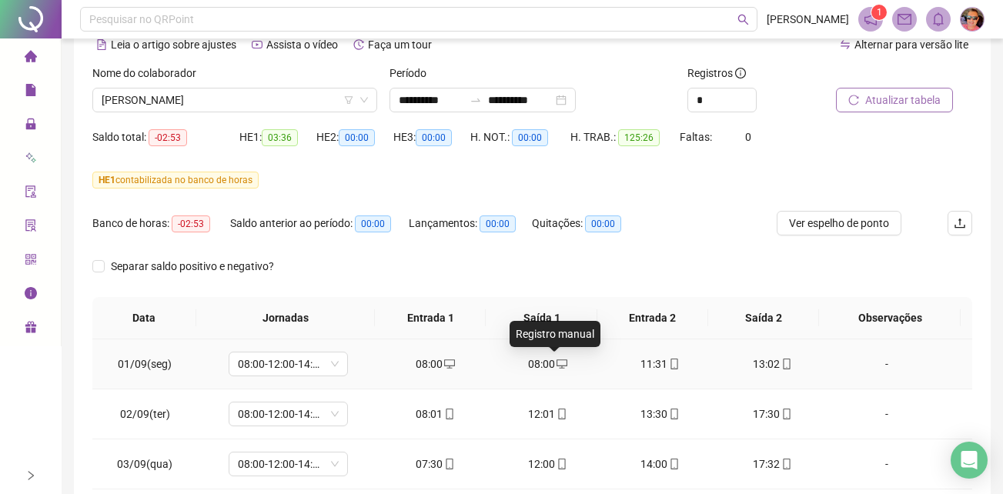
click at [557, 359] on icon "desktop" at bounding box center [562, 364] width 11 height 11
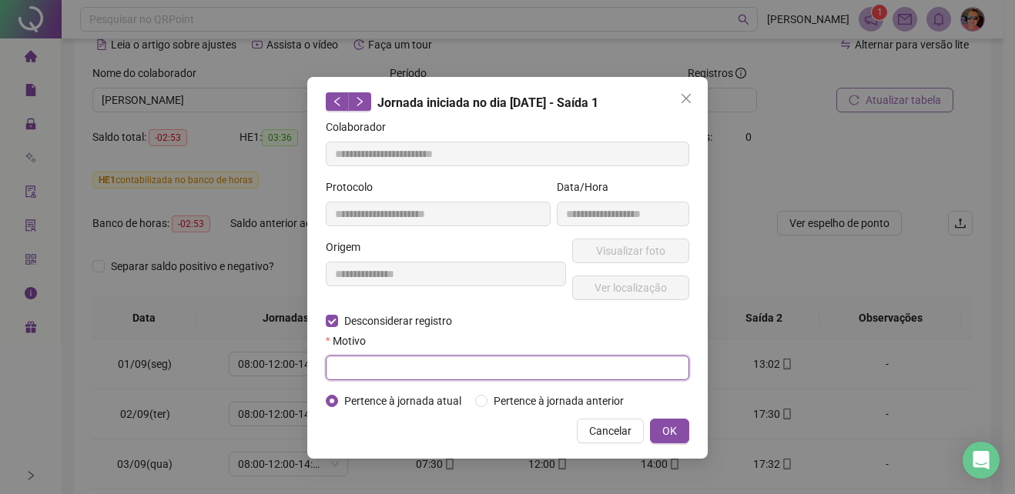
click at [425, 372] on input "text" at bounding box center [507, 368] width 363 height 25
type input "**********"
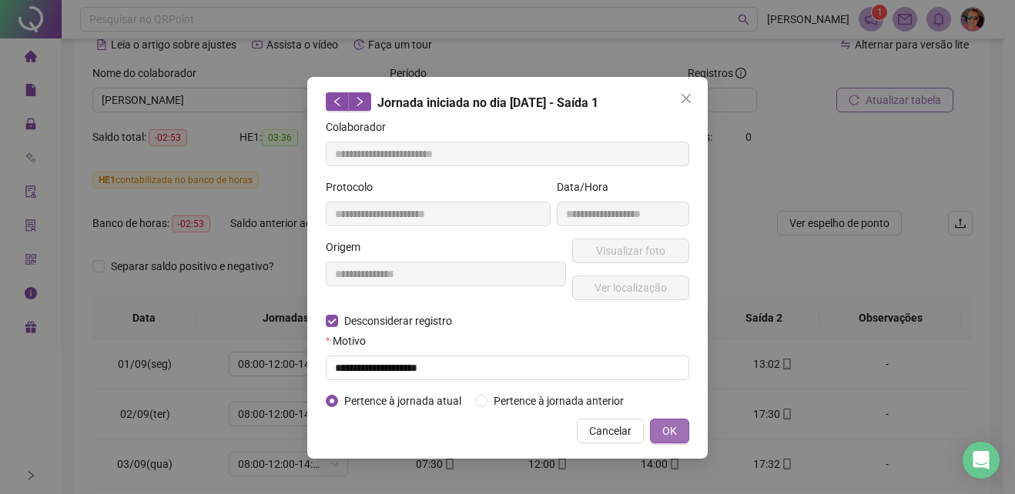
click at [681, 426] on button "OK" at bounding box center [669, 431] width 39 height 25
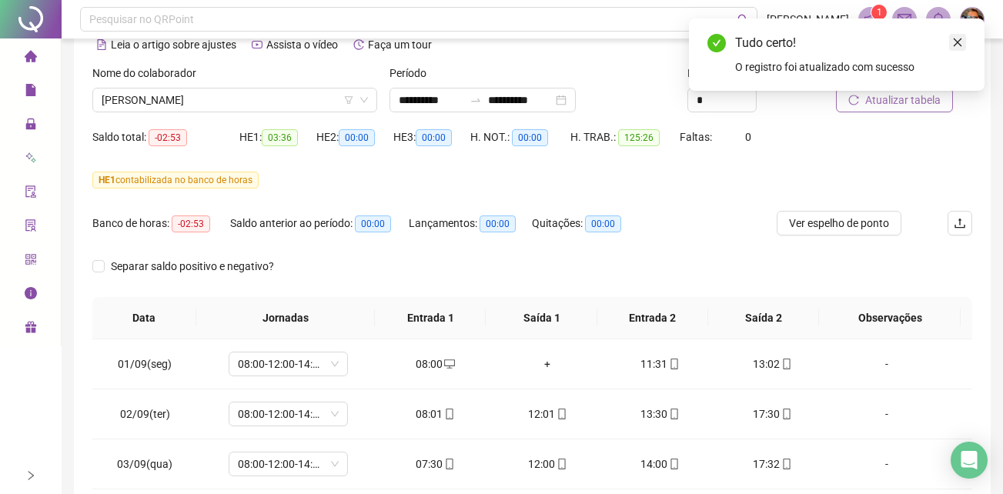
click at [963, 39] on link "Close" at bounding box center [957, 42] width 17 height 17
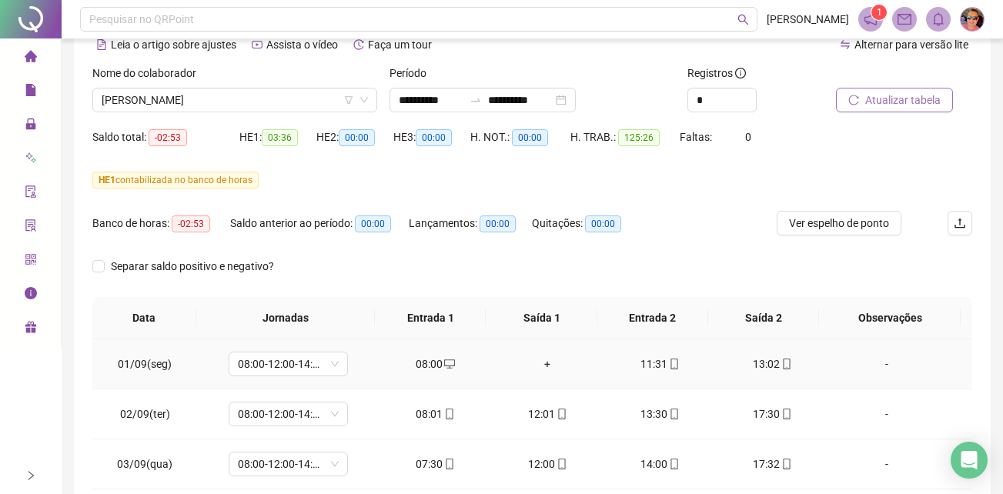
click at [543, 364] on div "+" at bounding box center [547, 364] width 88 height 17
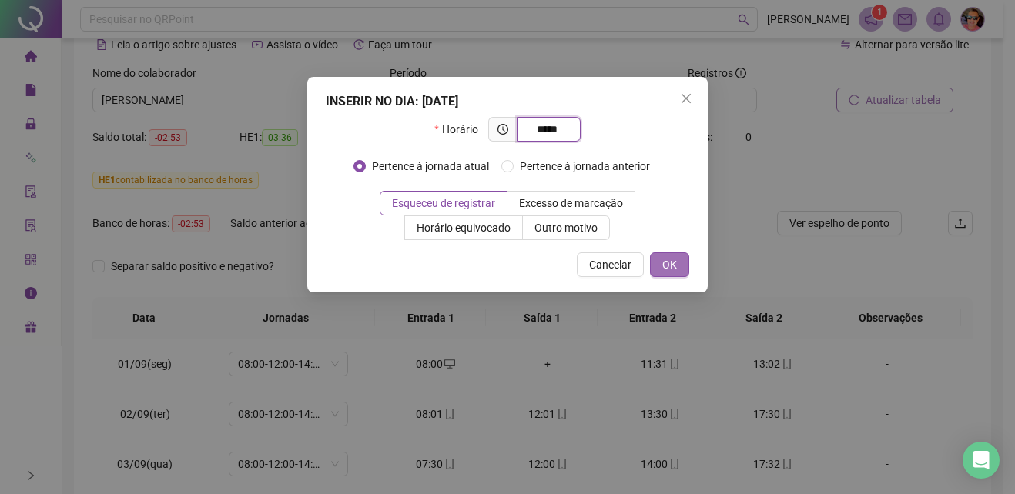
type input "*****"
click at [679, 263] on button "OK" at bounding box center [669, 265] width 39 height 25
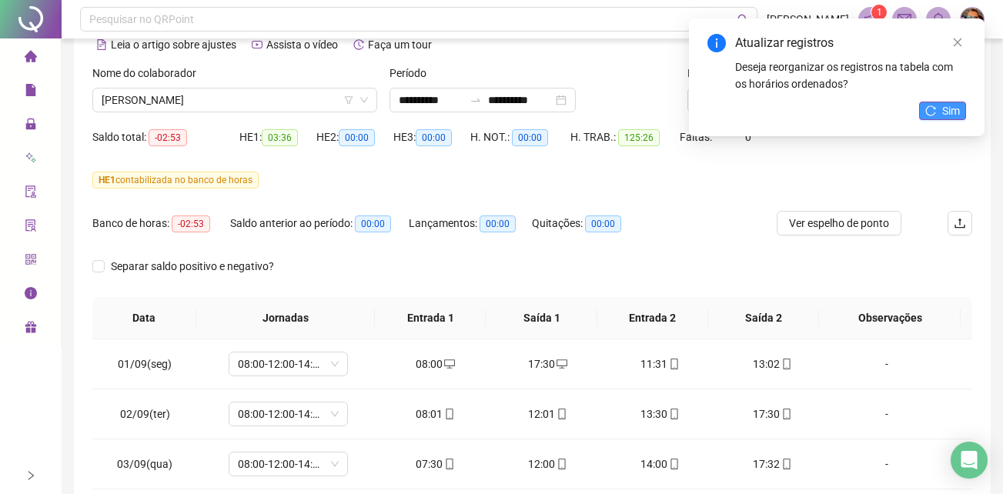
click at [947, 112] on span "Sim" at bounding box center [951, 110] width 18 height 17
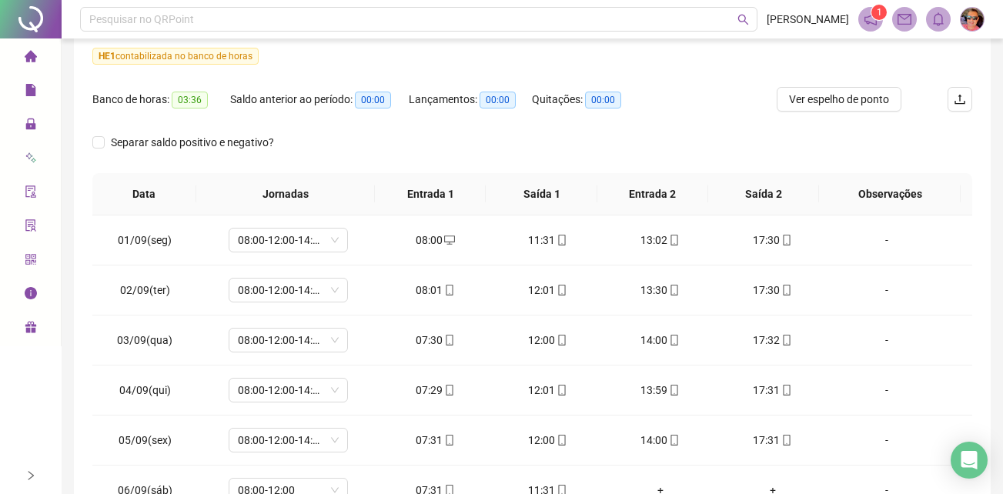
scroll to position [263, 0]
